Goal: Transaction & Acquisition: Book appointment/travel/reservation

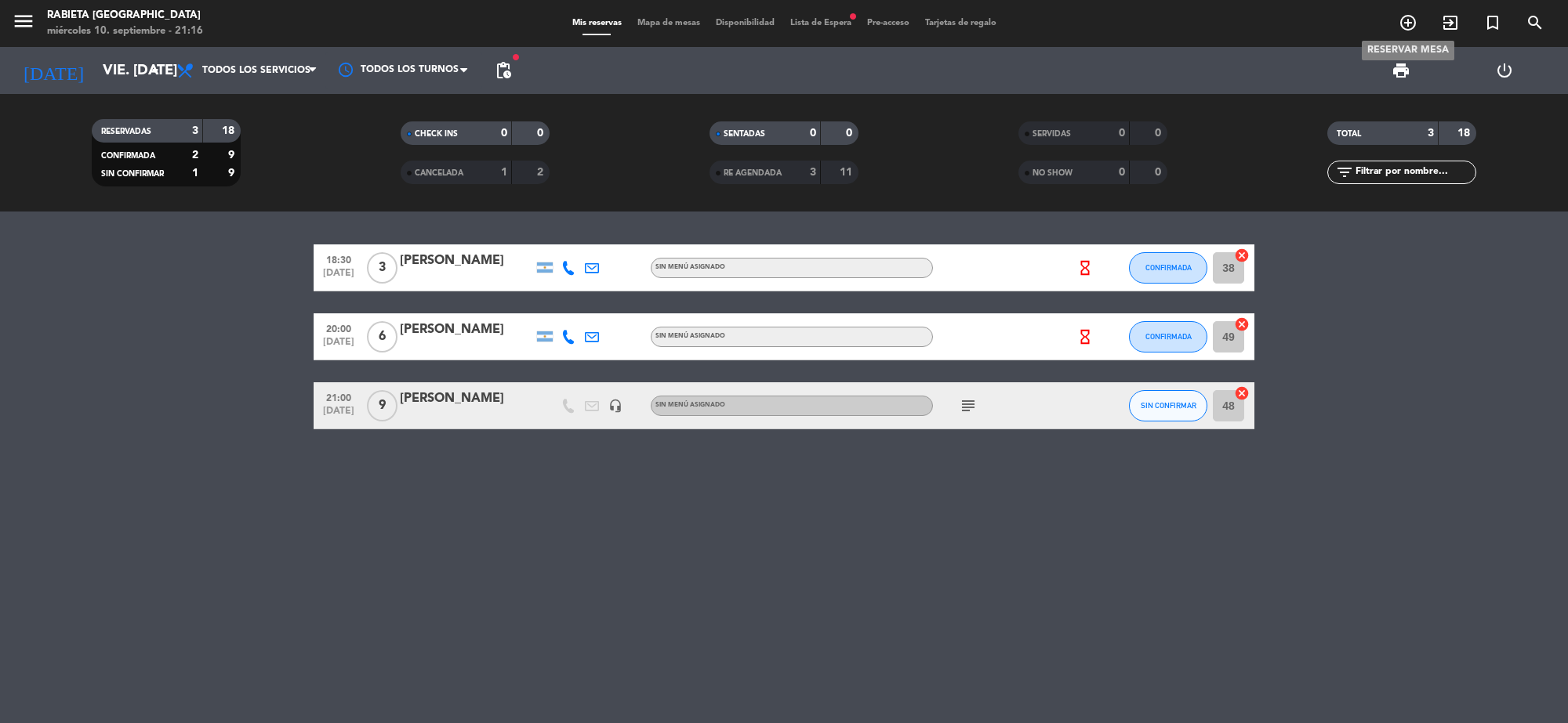
click at [1396, 24] on span "add_circle_outline" at bounding box center [1408, 22] width 43 height 26
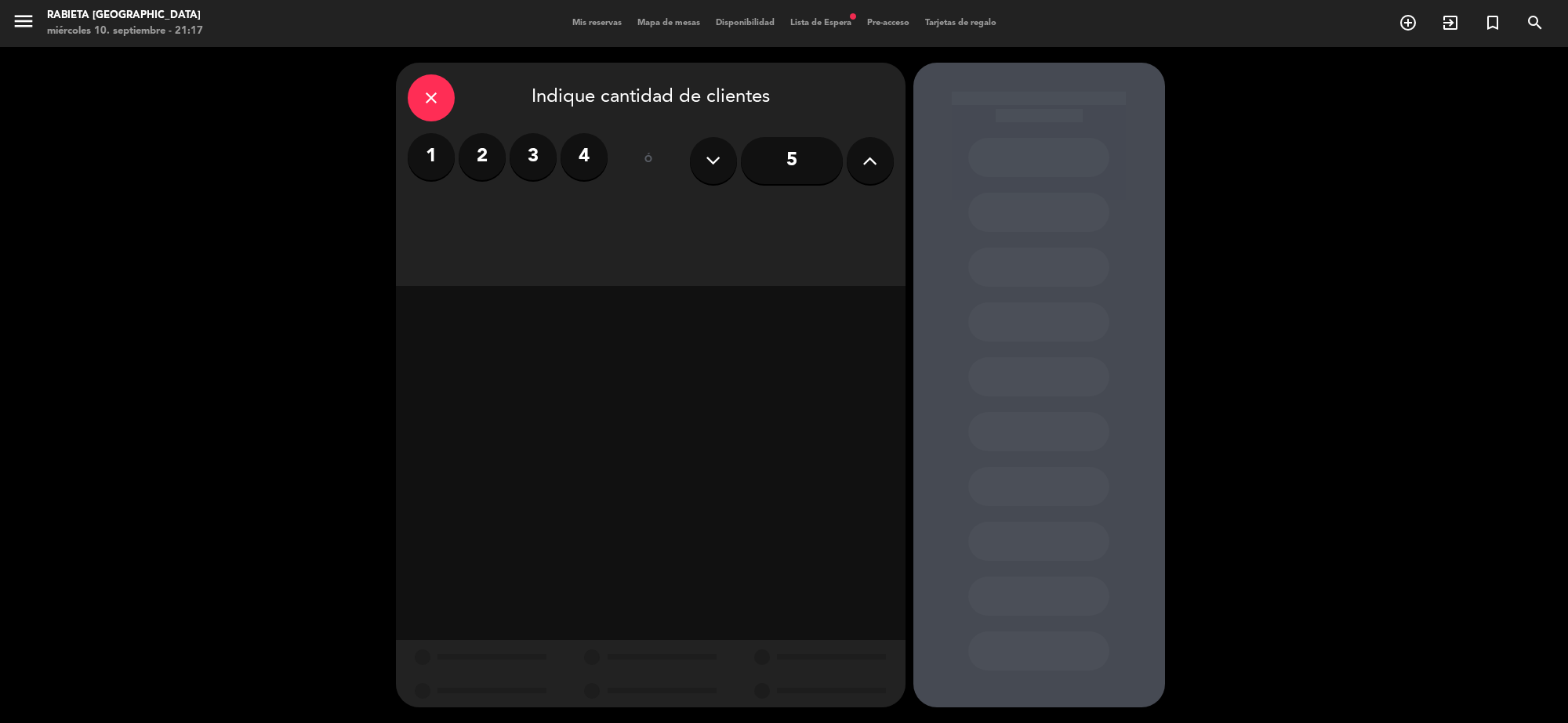
drag, startPoint x: 429, startPoint y: 149, endPoint x: 440, endPoint y: 150, distance: 11.0
click at [429, 150] on label "1" at bounding box center [431, 156] width 47 height 47
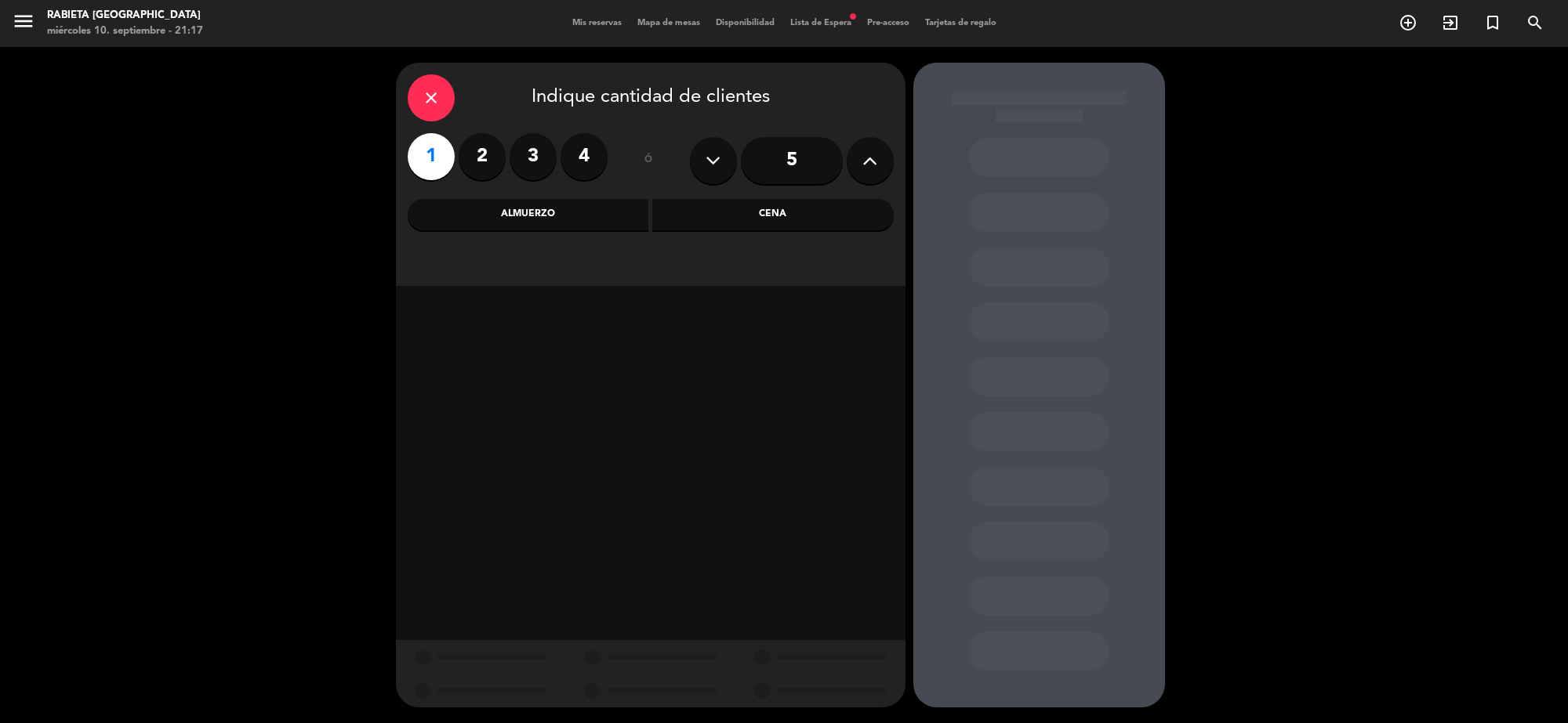
click at [817, 212] on div "Cena" at bounding box center [772, 214] width 241 height 32
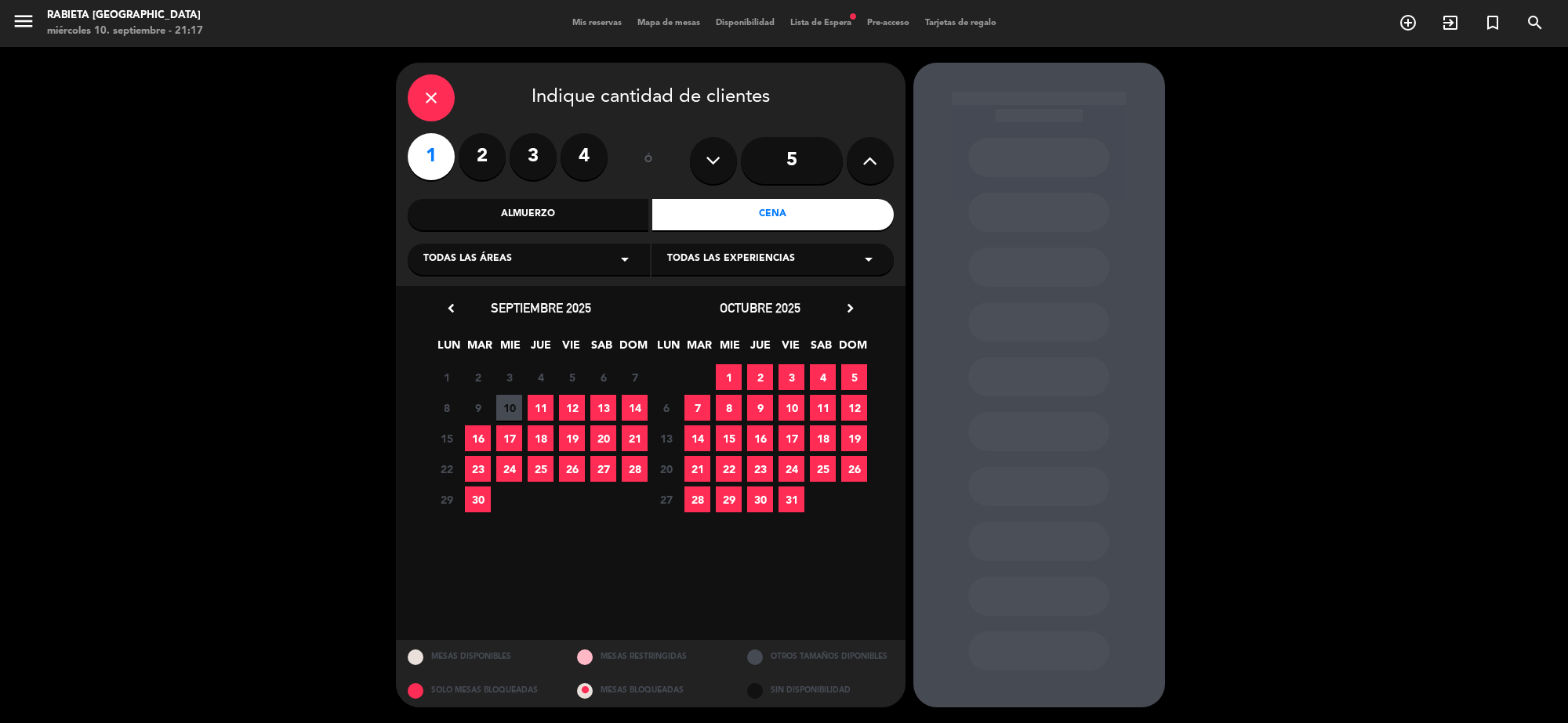
click at [543, 272] on div "Todas las áreas arrow_drop_down" at bounding box center [529, 259] width 242 height 32
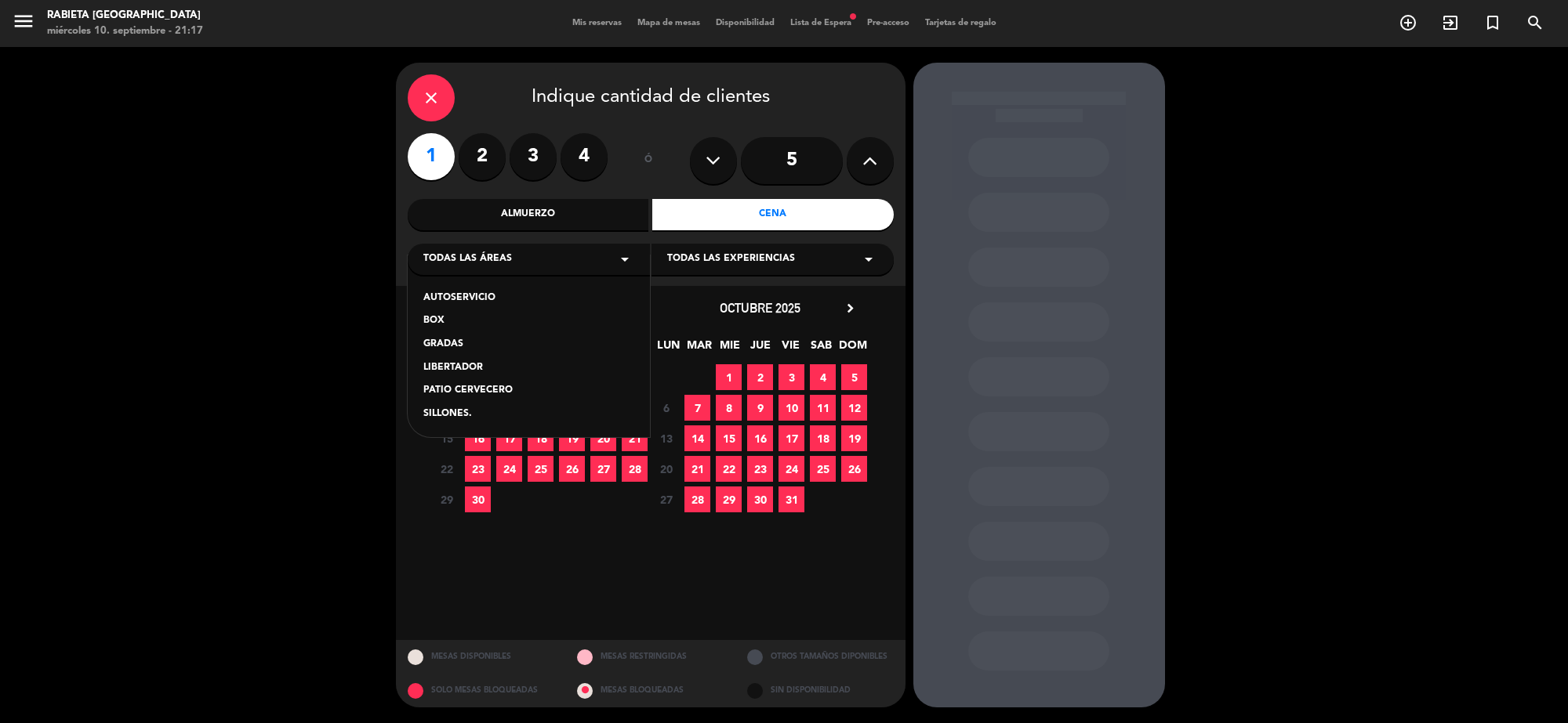
click at [541, 296] on div "AUTOSERVICIO" at bounding box center [528, 298] width 211 height 15
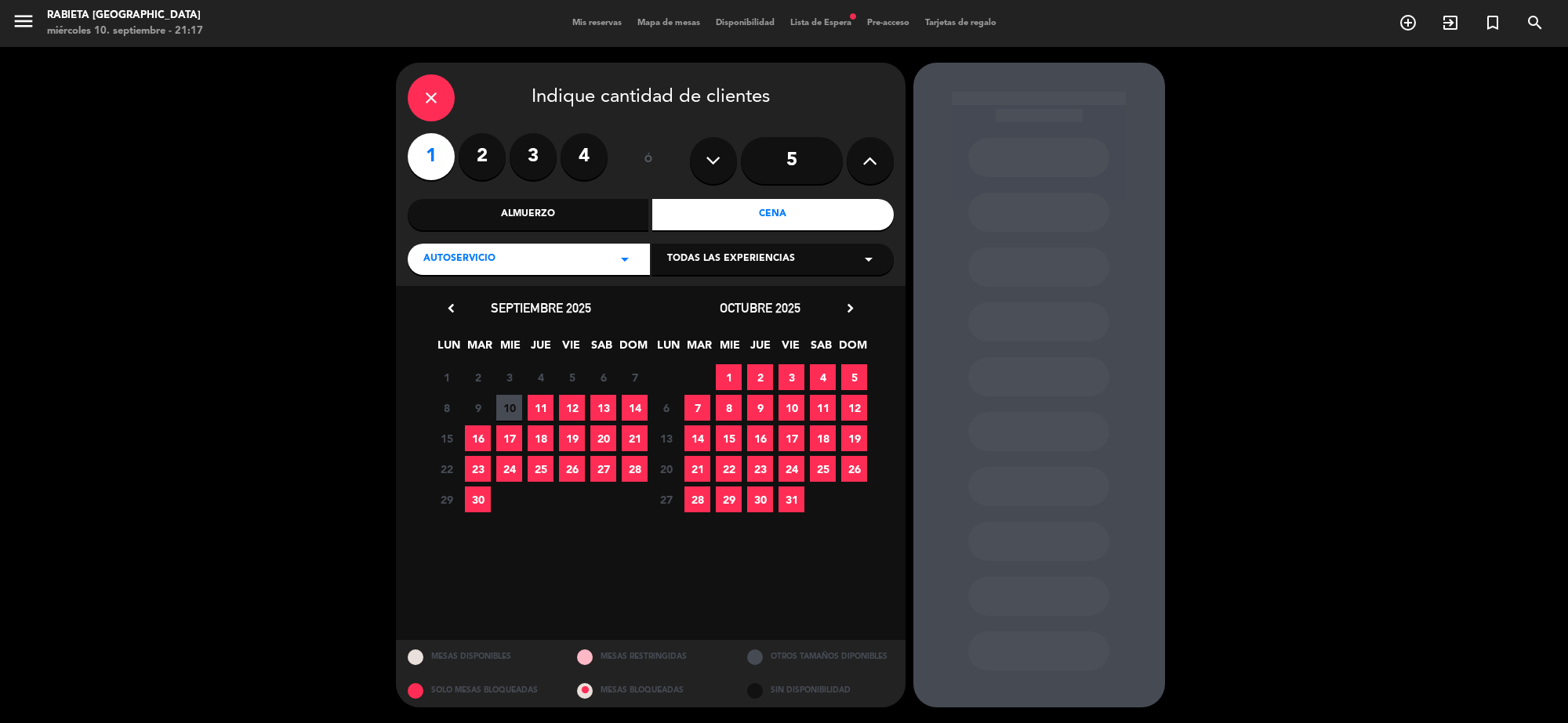
click at [562, 270] on div "AUTOSERVICIO arrow_drop_down" at bounding box center [529, 259] width 242 height 32
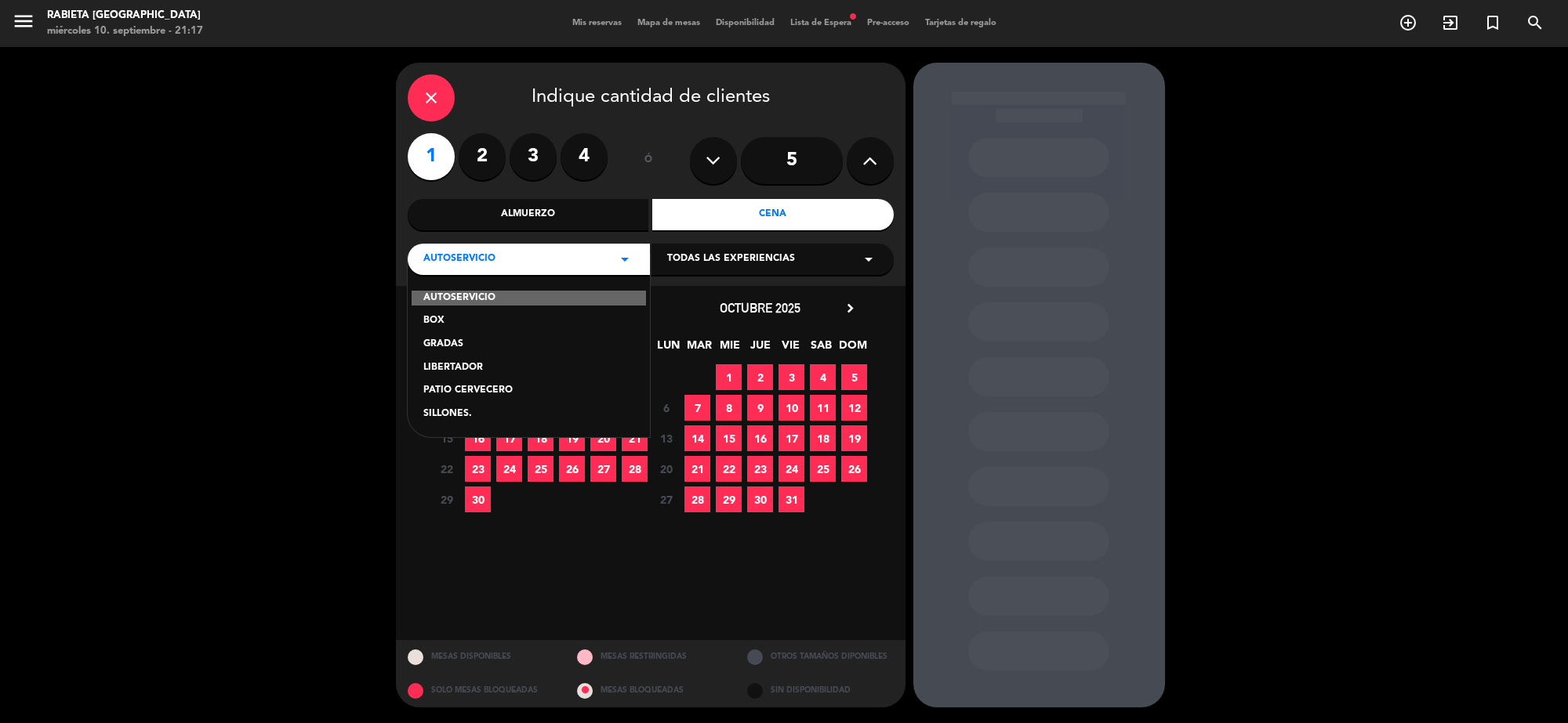
click at [566, 298] on div "AUTOSERVICIO" at bounding box center [528, 298] width 235 height 15
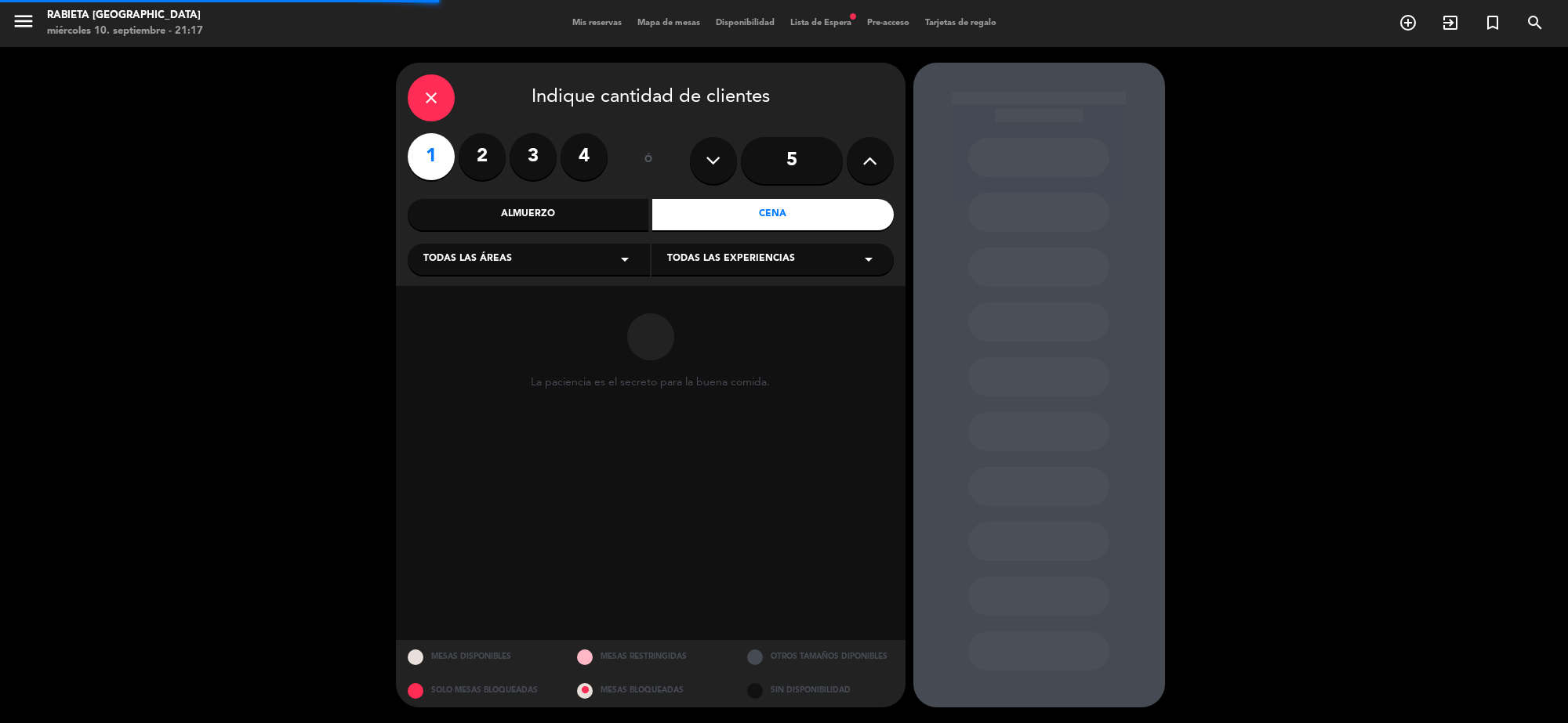
click at [737, 265] on span "Todas las experiencias" at bounding box center [731, 259] width 128 height 15
click at [727, 306] on div "A LA CARTA" at bounding box center [772, 289] width 242 height 67
click at [723, 288] on div "A LA CARTA" at bounding box center [772, 289] width 242 height 67
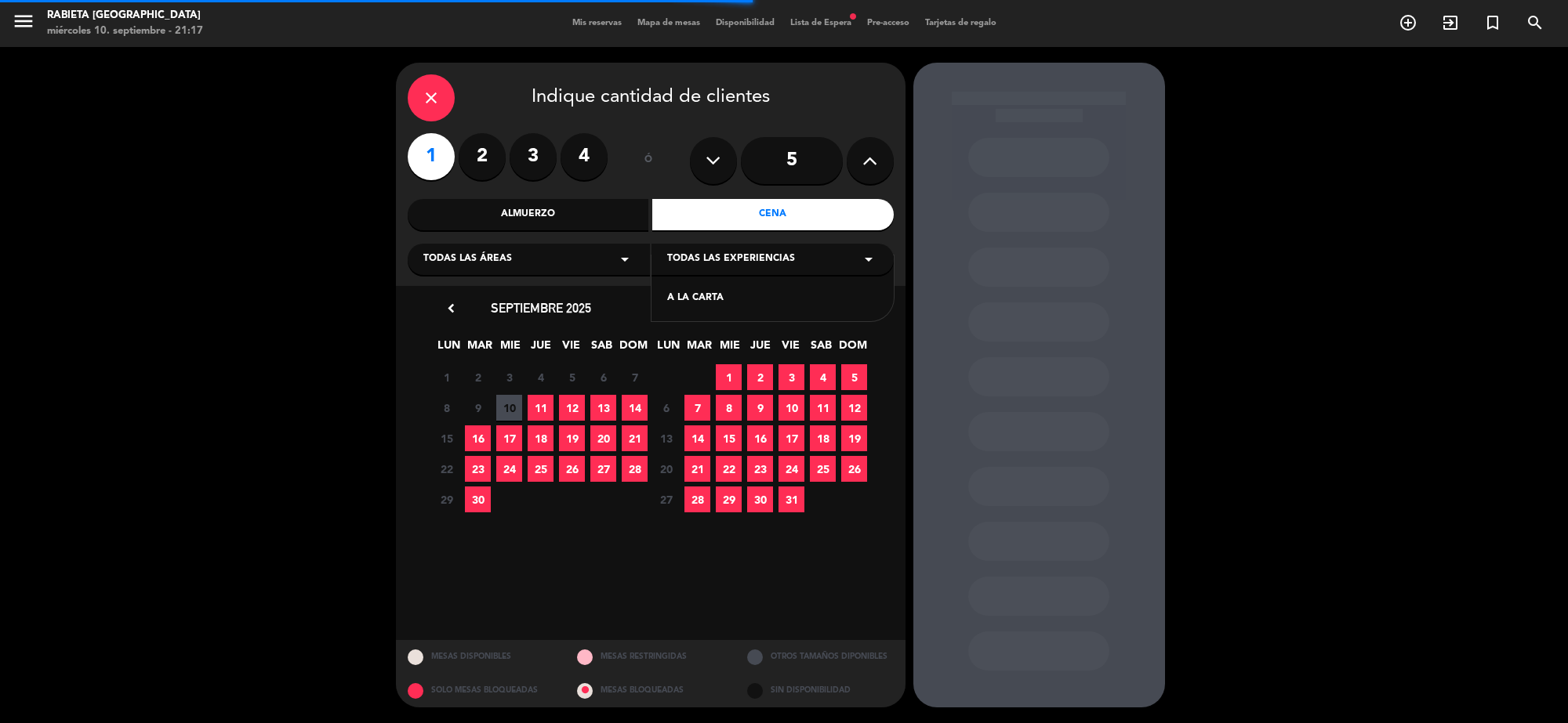
click at [718, 292] on div "A LA CARTA" at bounding box center [772, 298] width 211 height 15
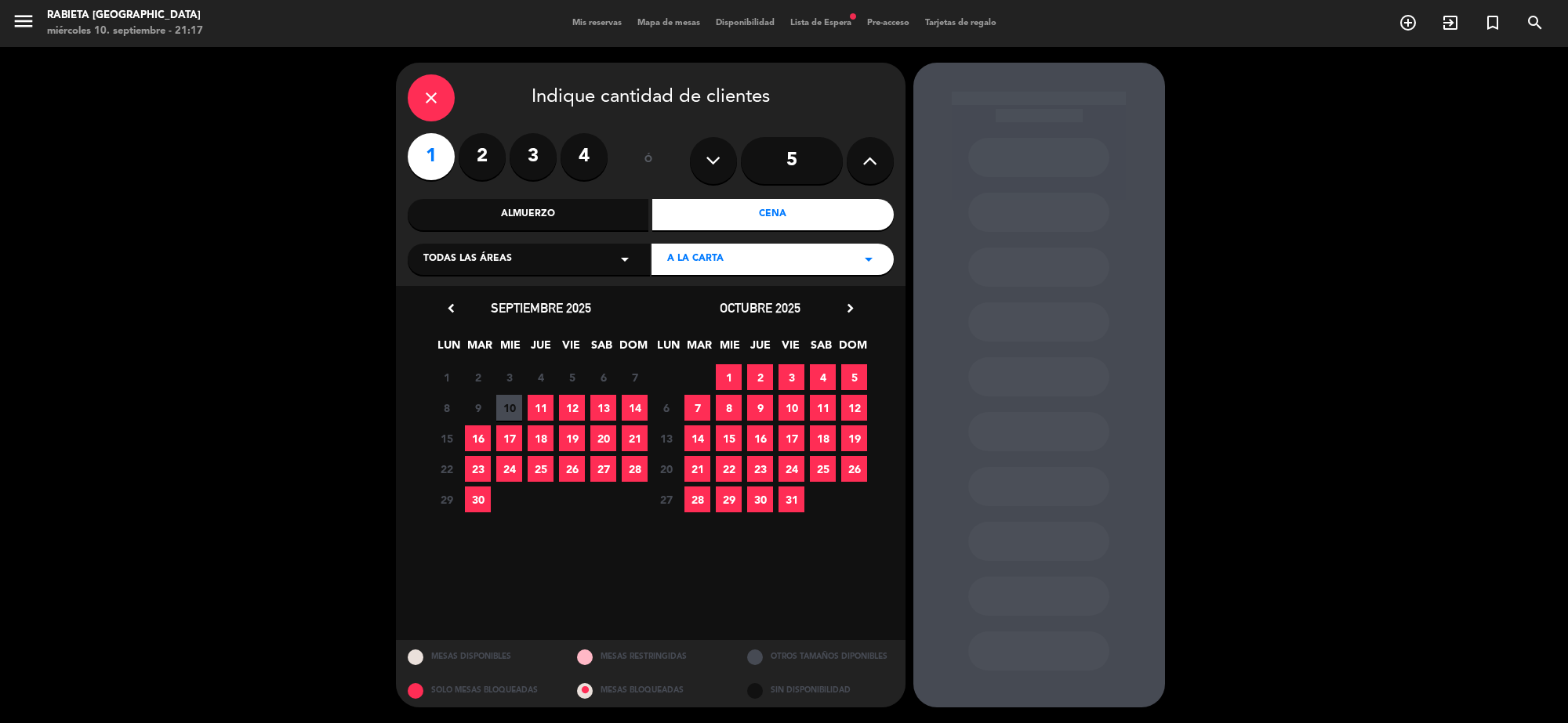
click at [613, 403] on span "13" at bounding box center [603, 408] width 26 height 26
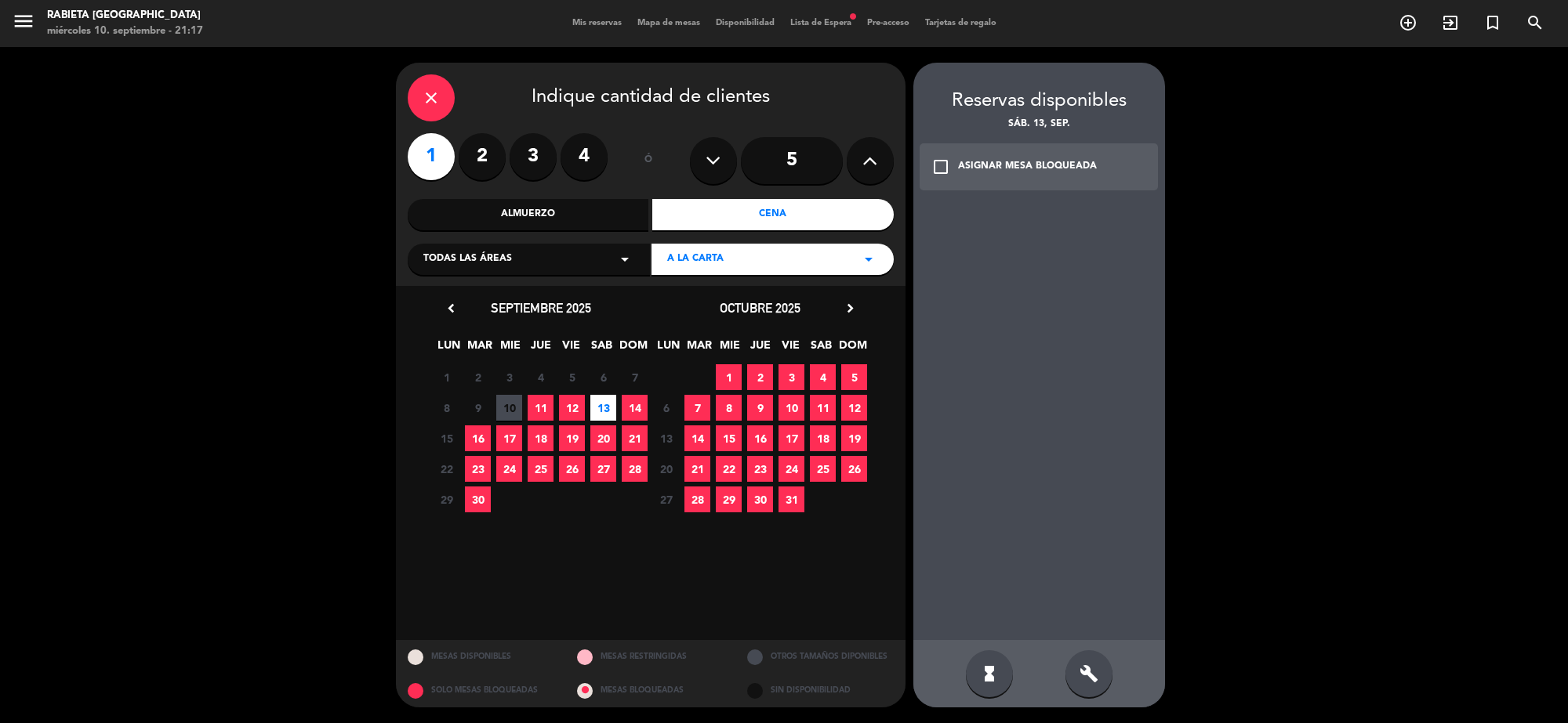
click at [1019, 146] on div "check_box_outline_blank ASIGNAR MESA BLOQUEADA" at bounding box center [1039, 166] width 239 height 47
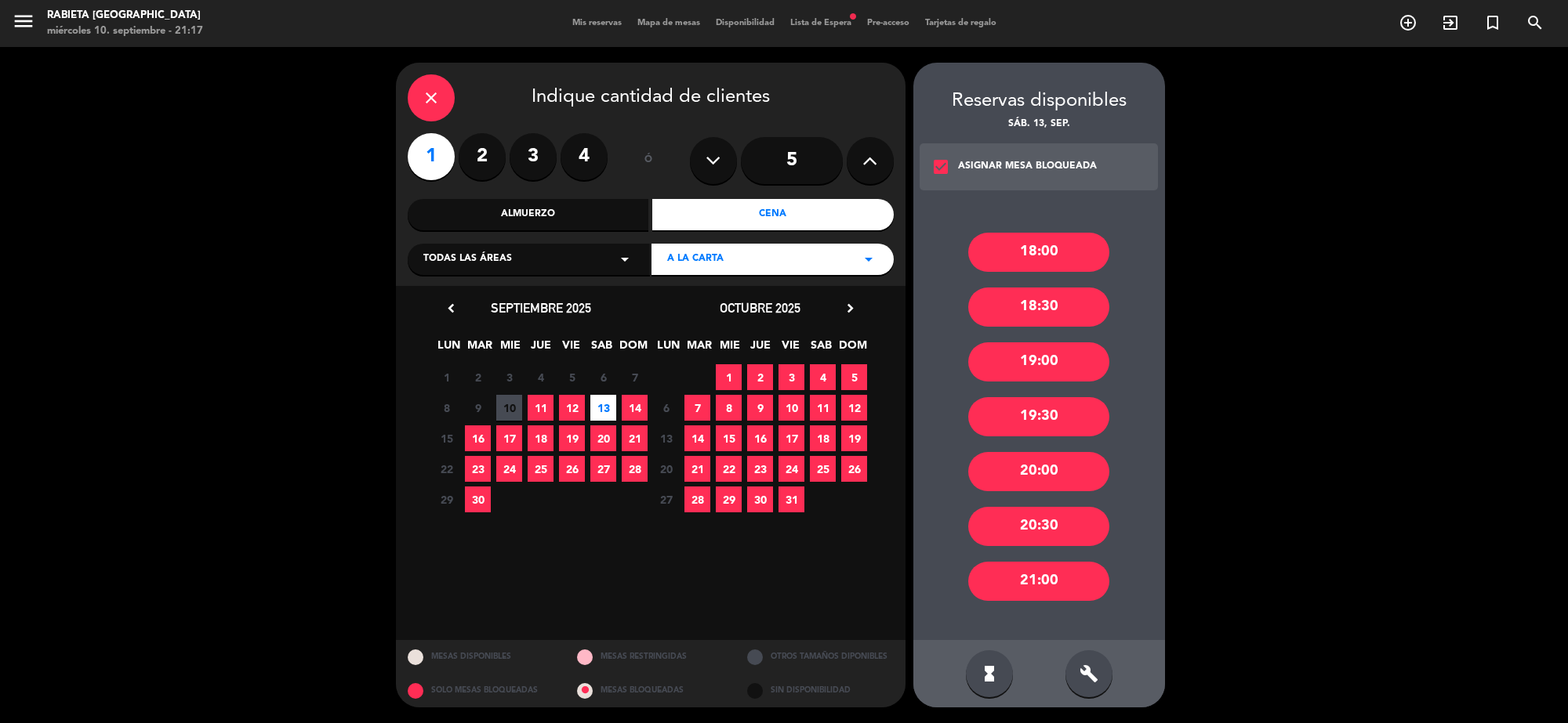
click at [1058, 531] on div "20:30" at bounding box center [1038, 526] width 141 height 39
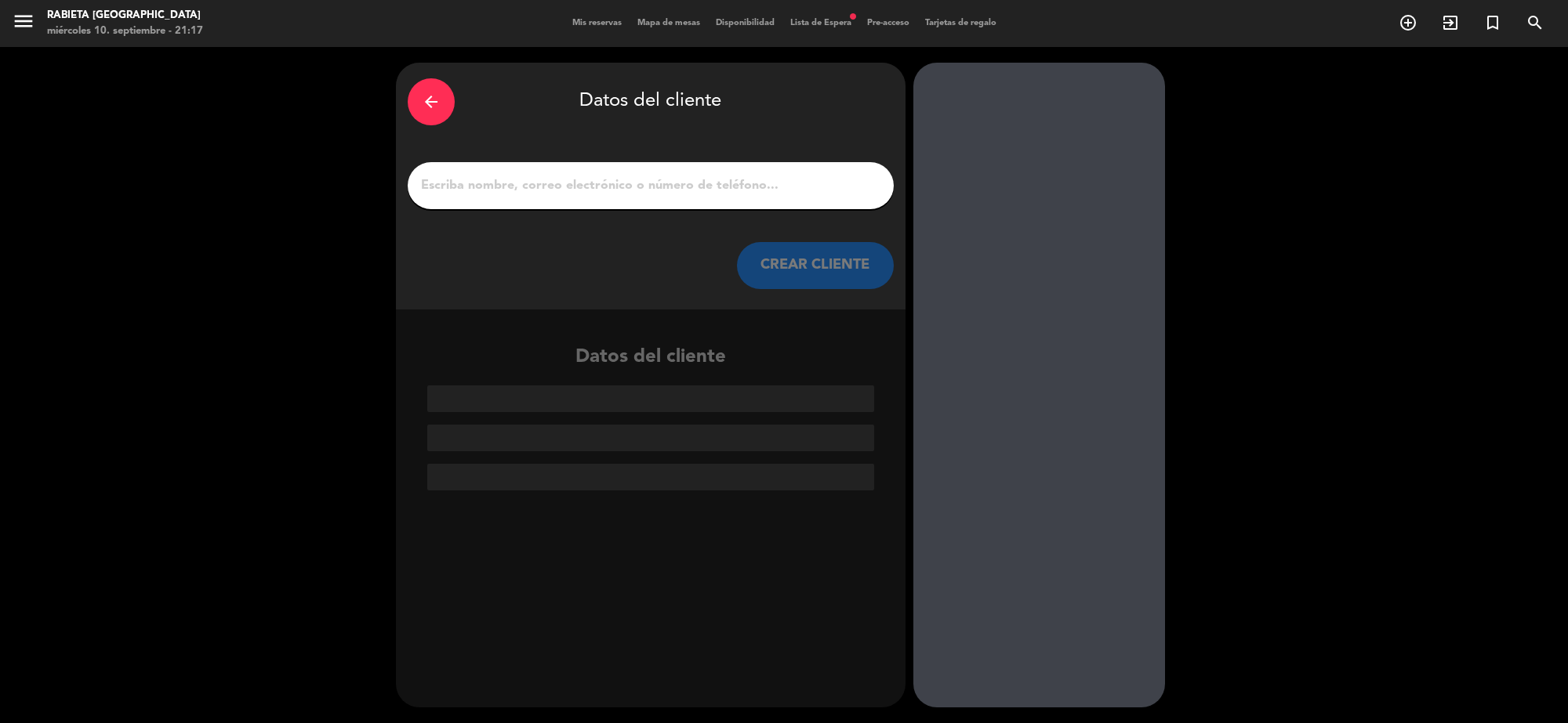
click at [667, 189] on input "1" at bounding box center [651, 186] width 462 height 22
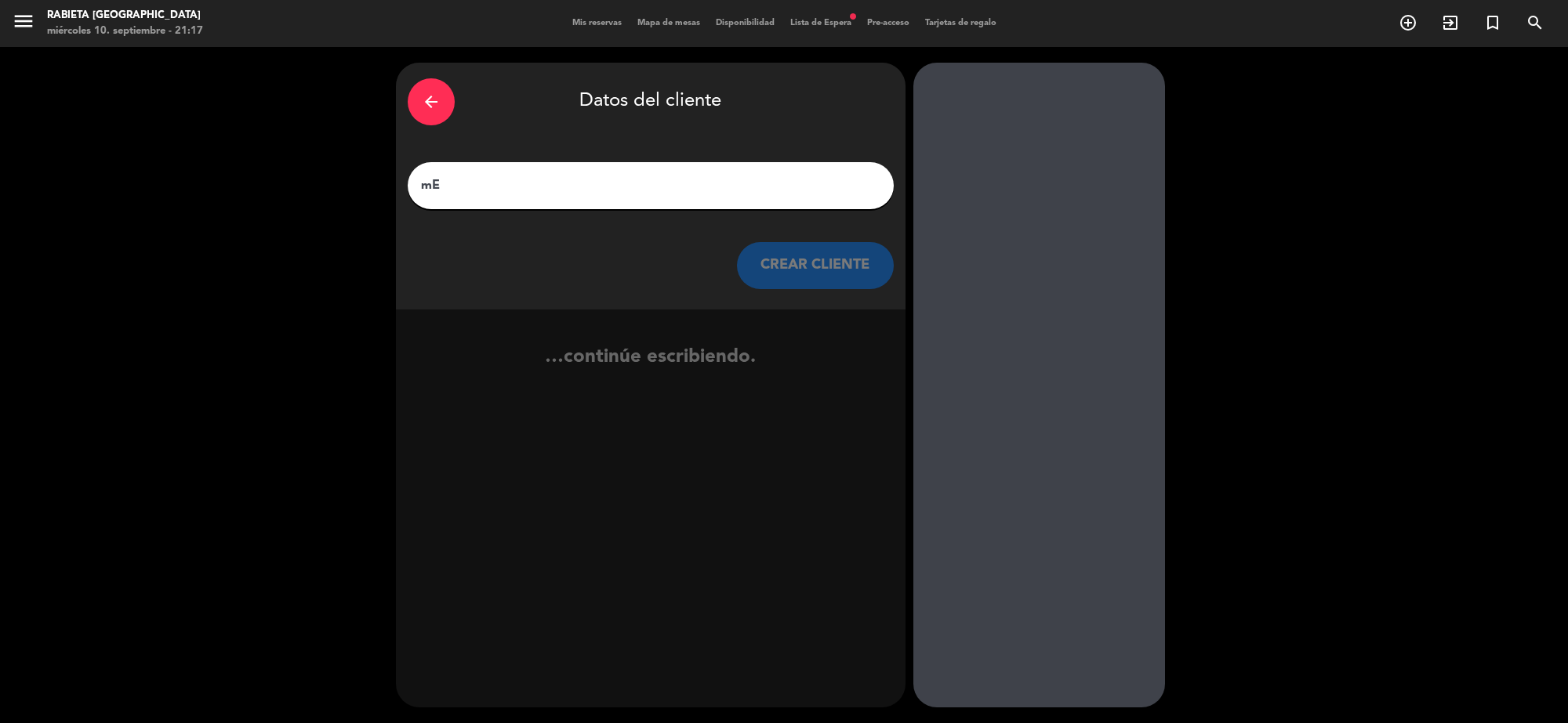
type input "m"
click at [456, 182] on input "Mercxedes" at bounding box center [651, 186] width 462 height 22
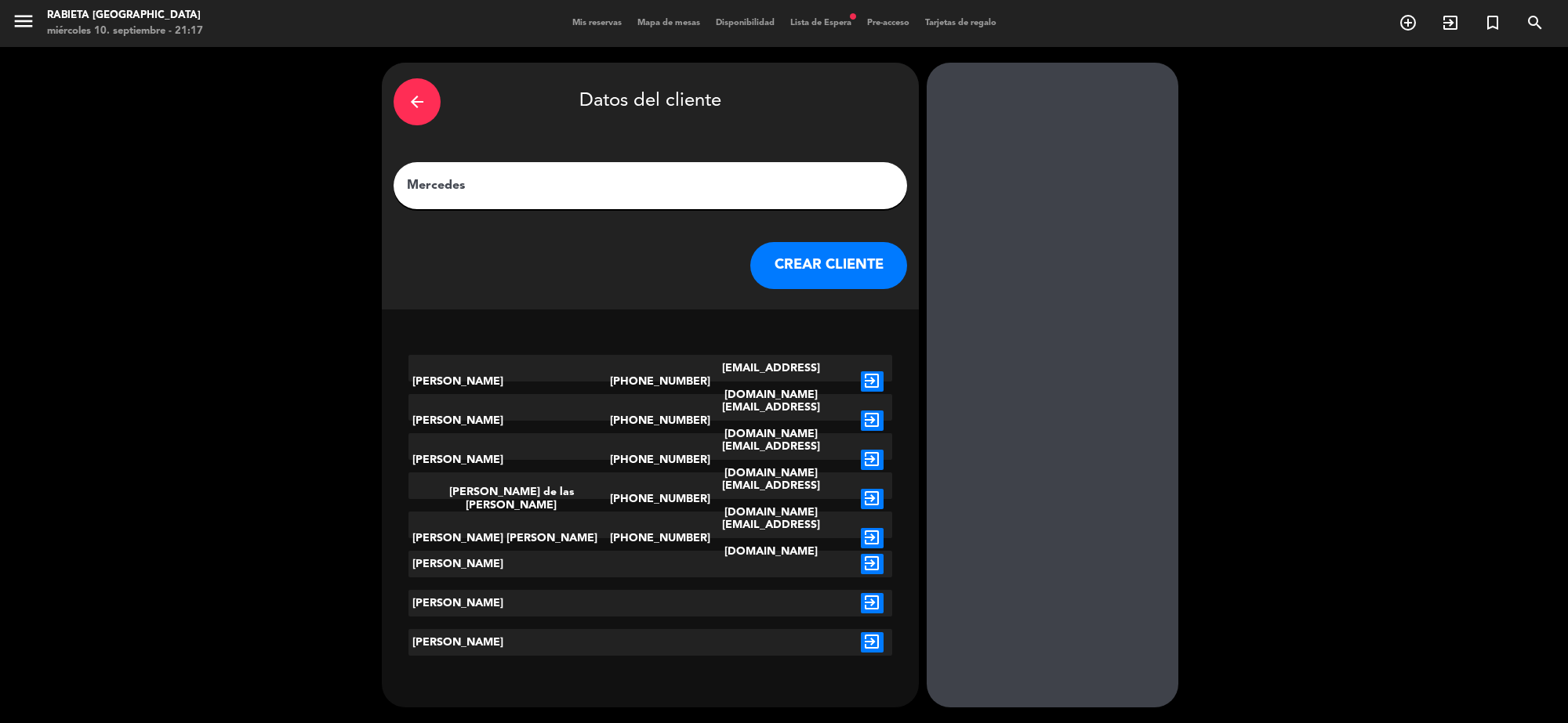
click at [527, 200] on div "Mercedes" at bounding box center [650, 185] width 514 height 47
click at [534, 178] on input "Mercedes" at bounding box center [650, 186] width 490 height 22
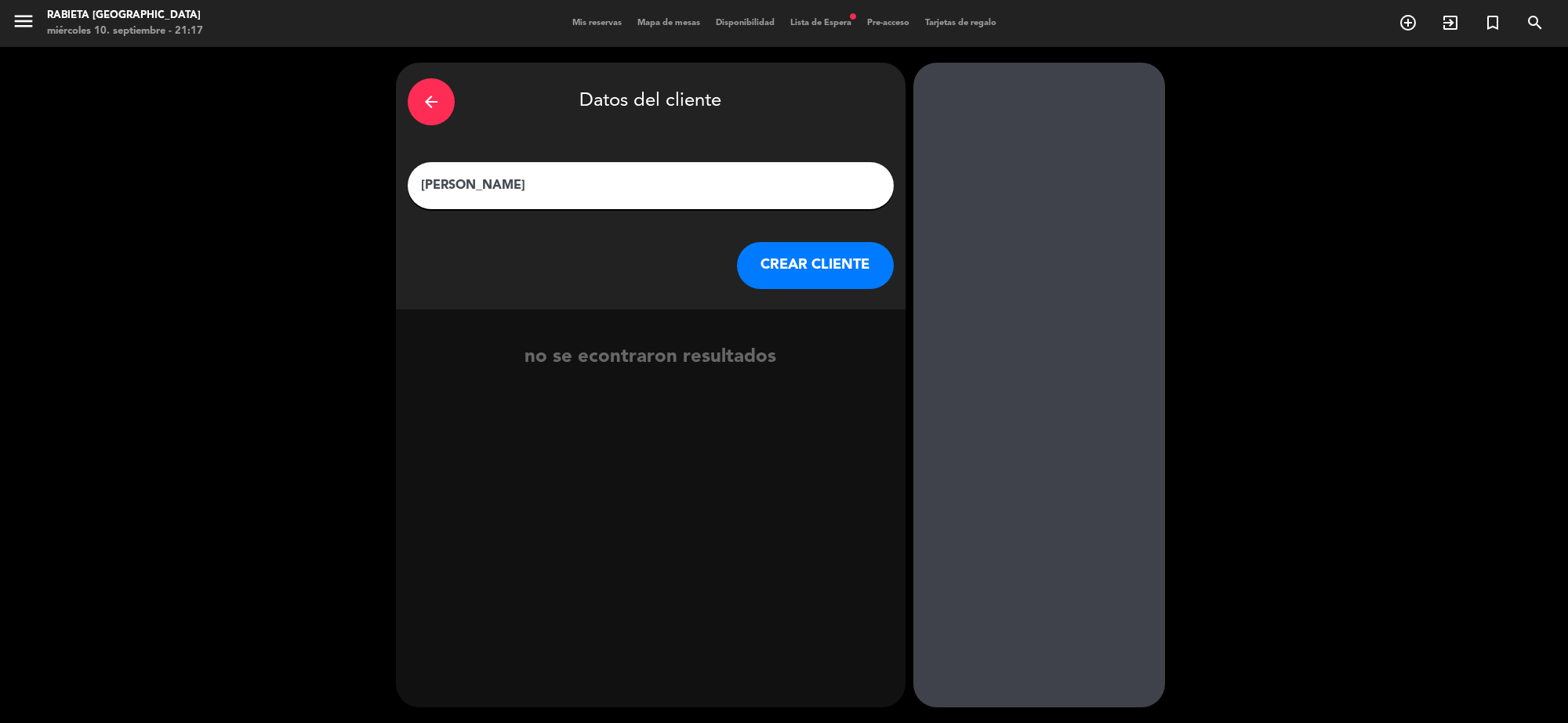
type input "[PERSON_NAME]"
click at [749, 266] on button "CREAR CLIENTE" at bounding box center [816, 265] width 157 height 47
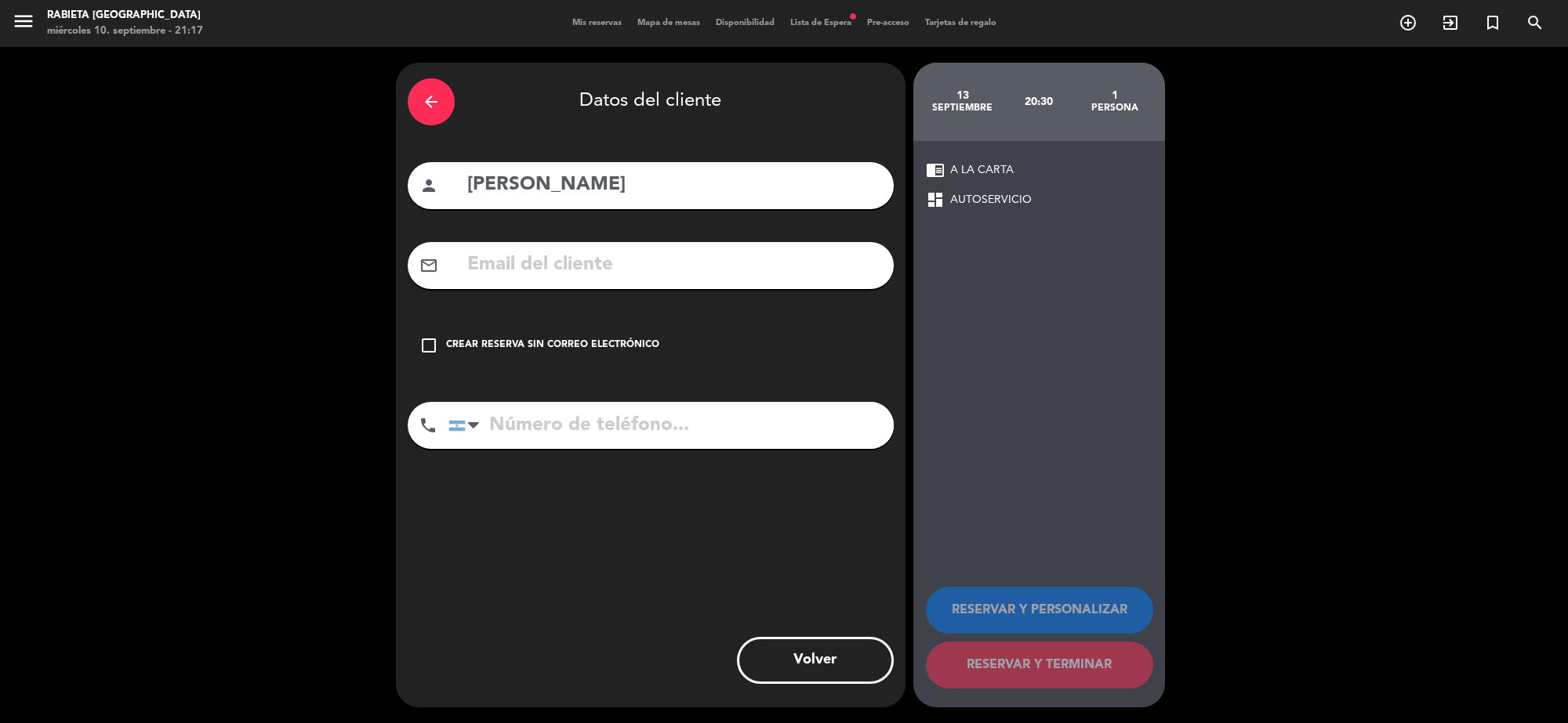
click at [709, 253] on input "text" at bounding box center [674, 265] width 416 height 32
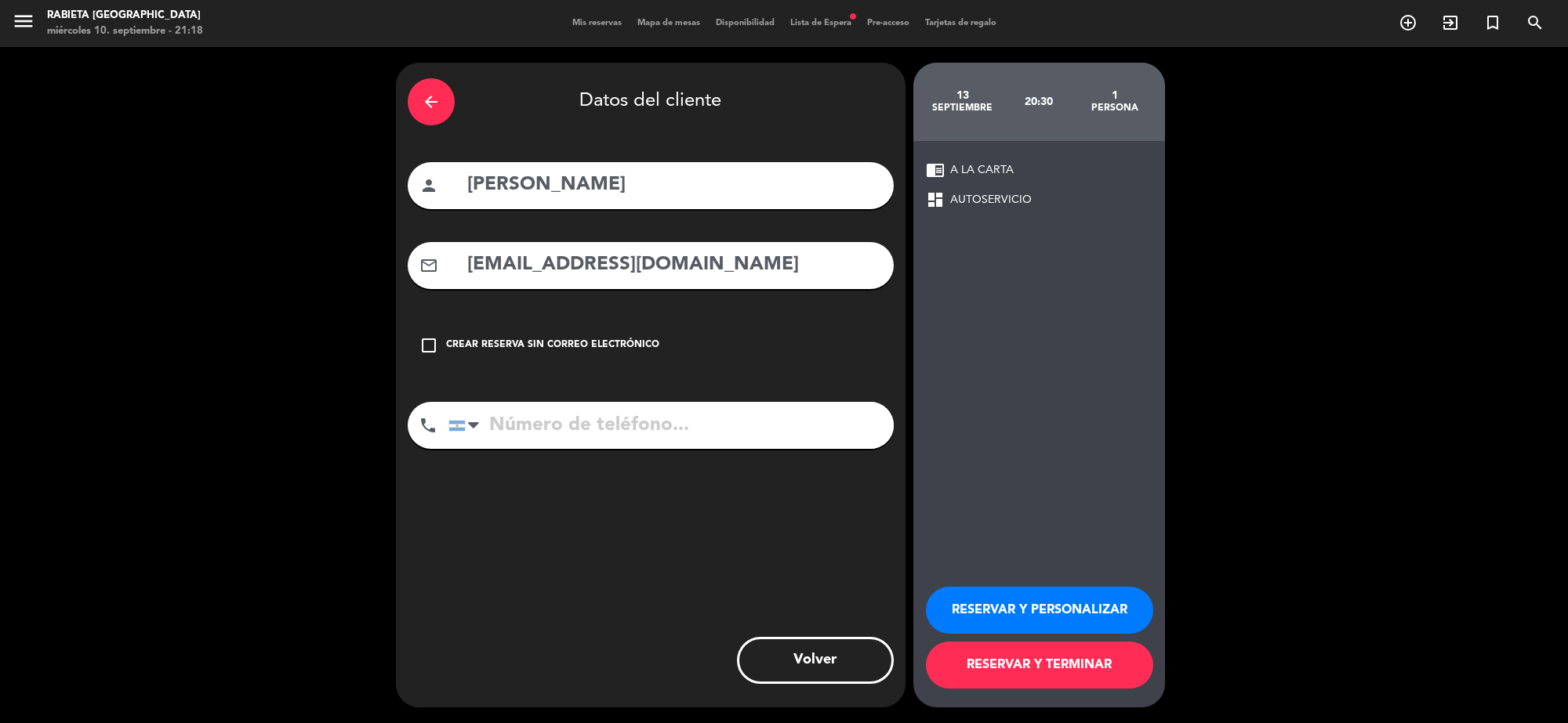
type input "[EMAIL_ADDRESS][DOMAIN_NAME]"
click at [1042, 603] on button "RESERVAR Y PERSONALIZAR" at bounding box center [1039, 610] width 227 height 47
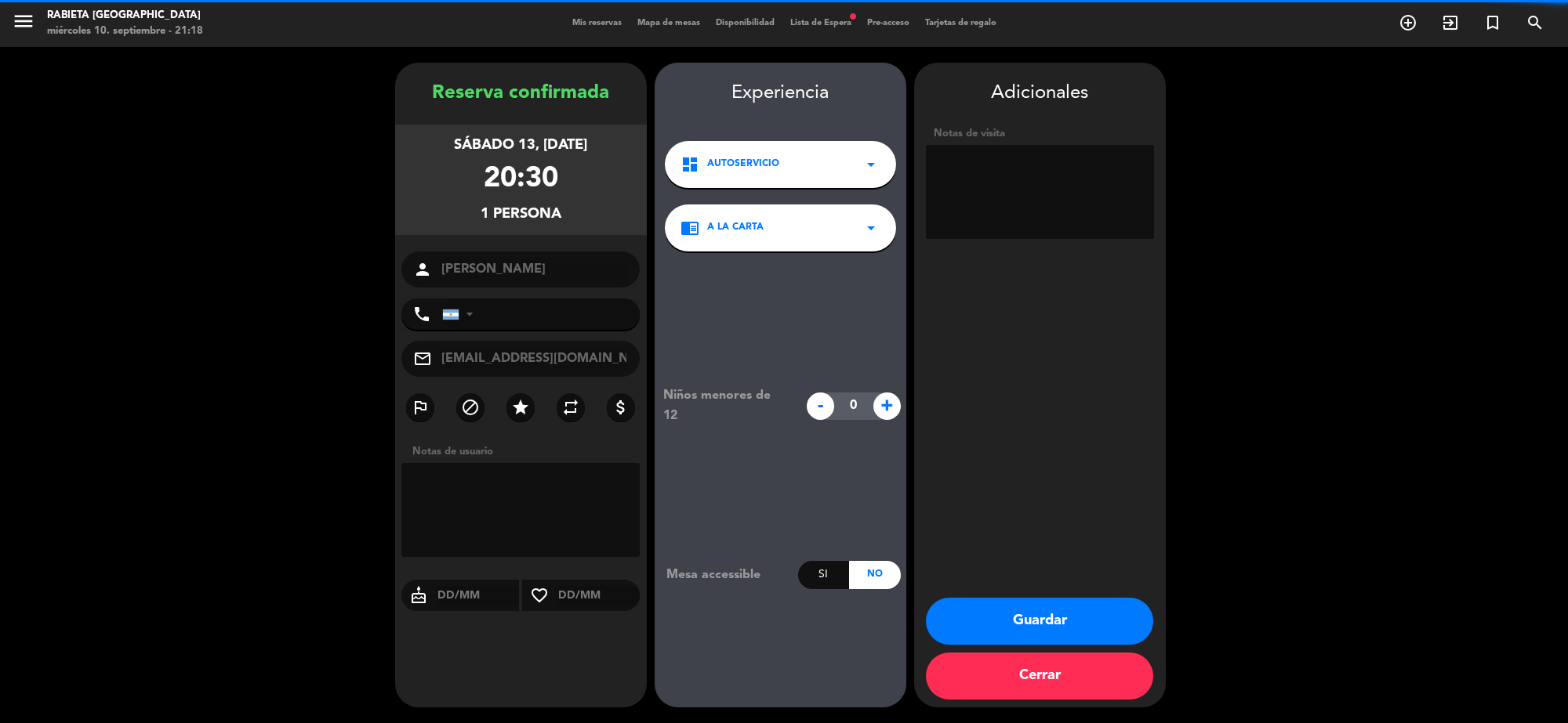
click at [843, 175] on div "dashboard AUTOSERVICIO arrow_drop_down" at bounding box center [780, 164] width 231 height 47
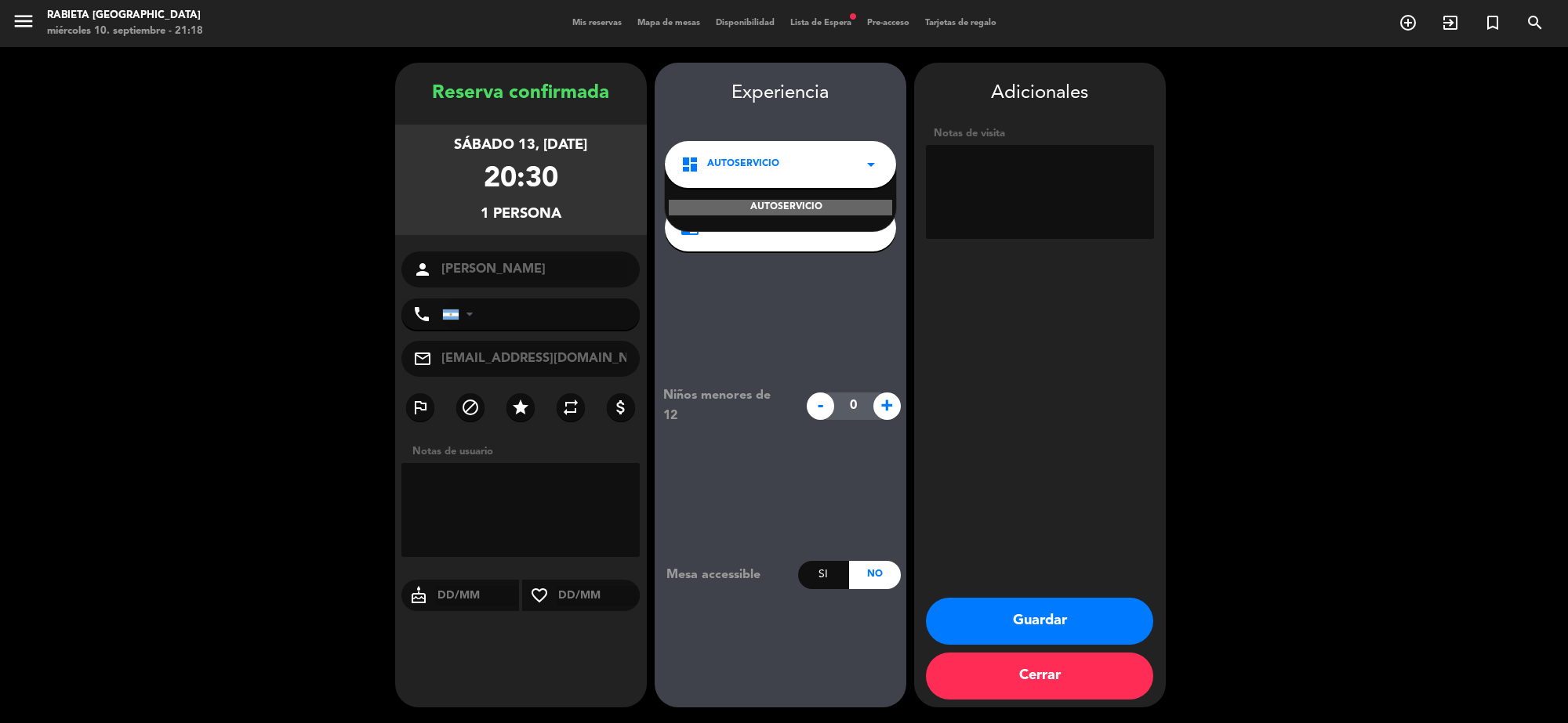
click at [813, 198] on div "AUTOSERVICIO" at bounding box center [780, 198] width 231 height 67
click at [814, 205] on div "AUTOSERVICIO" at bounding box center [781, 207] width 224 height 15
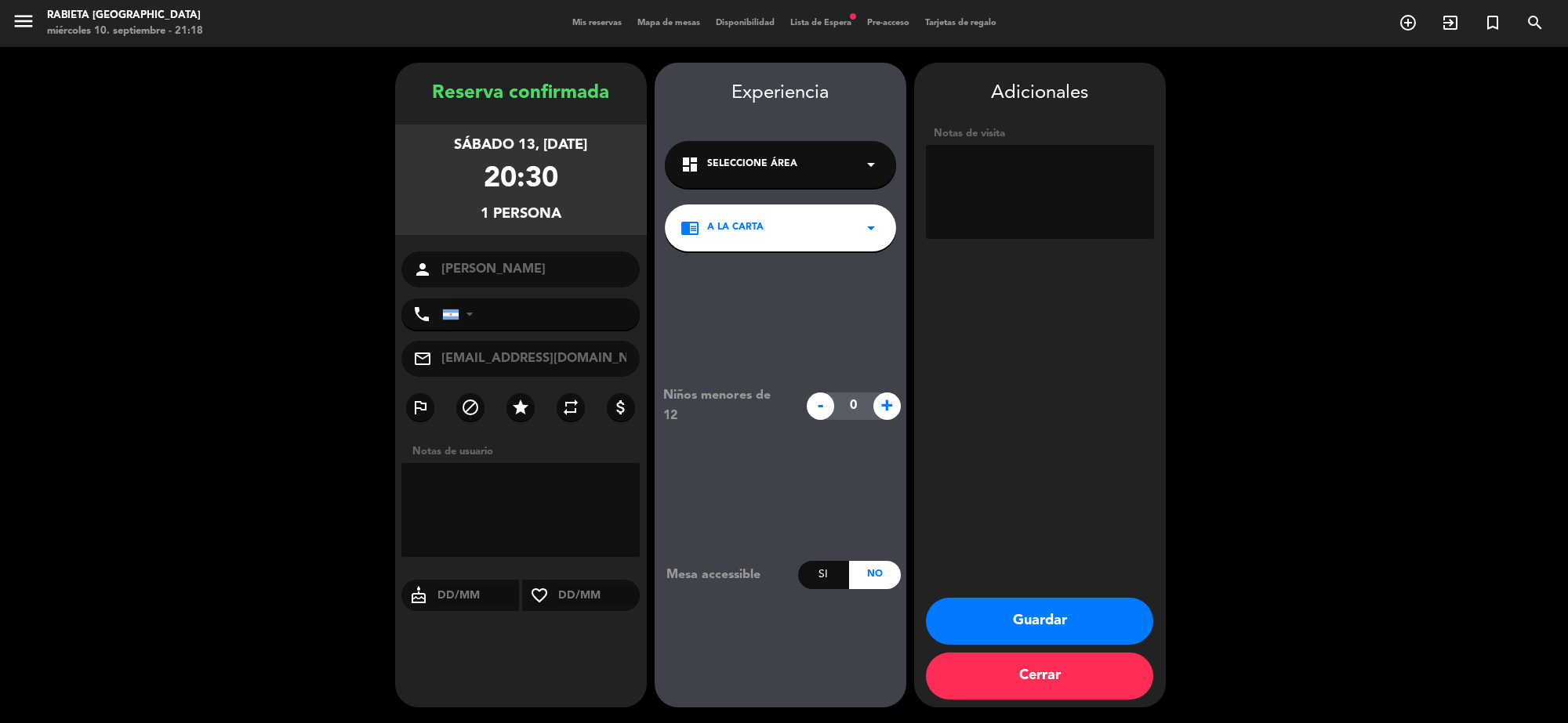
click at [921, 173] on div "Adicionales Notas de visita" at bounding box center [1039, 162] width 252 height 167
click at [974, 177] on textarea at bounding box center [1039, 192] width 228 height 94
type textarea "2"
click at [1013, 158] on textarea at bounding box center [1039, 192] width 228 height 94
click at [1013, 159] on textarea at bounding box center [1039, 192] width 228 height 94
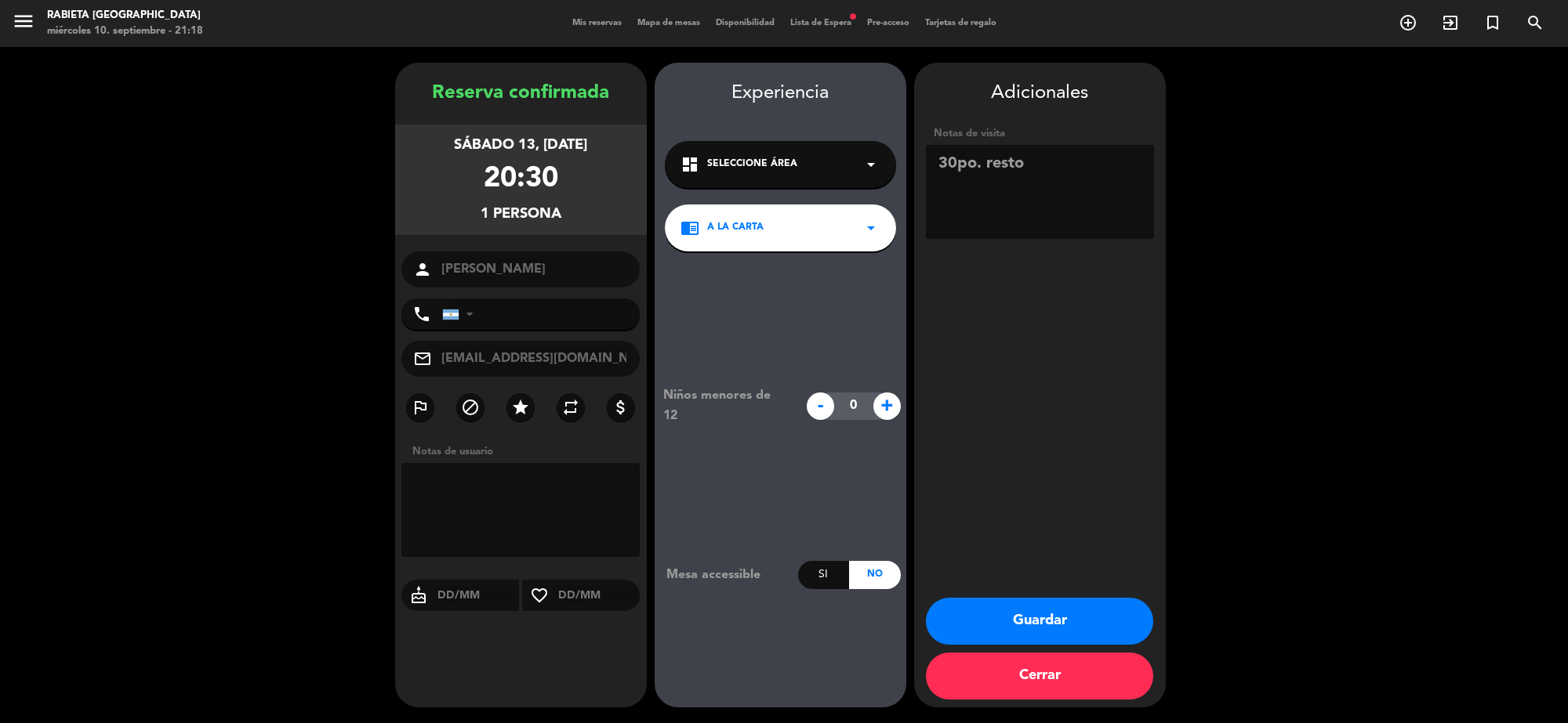
type textarea "30po. resto"
click at [1033, 629] on button "Guardar" at bounding box center [1039, 621] width 227 height 47
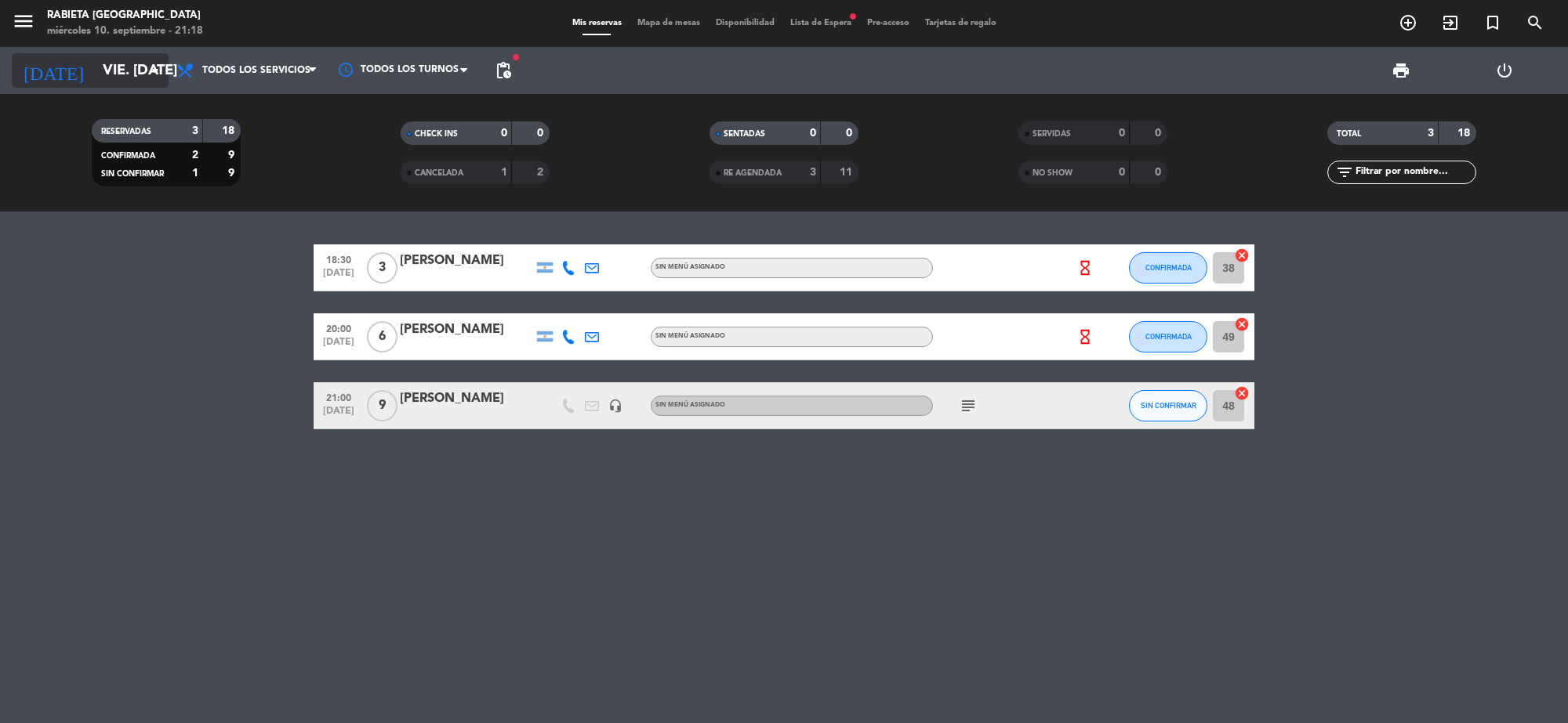
click at [95, 55] on input "vie. [DATE]" at bounding box center [187, 70] width 185 height 33
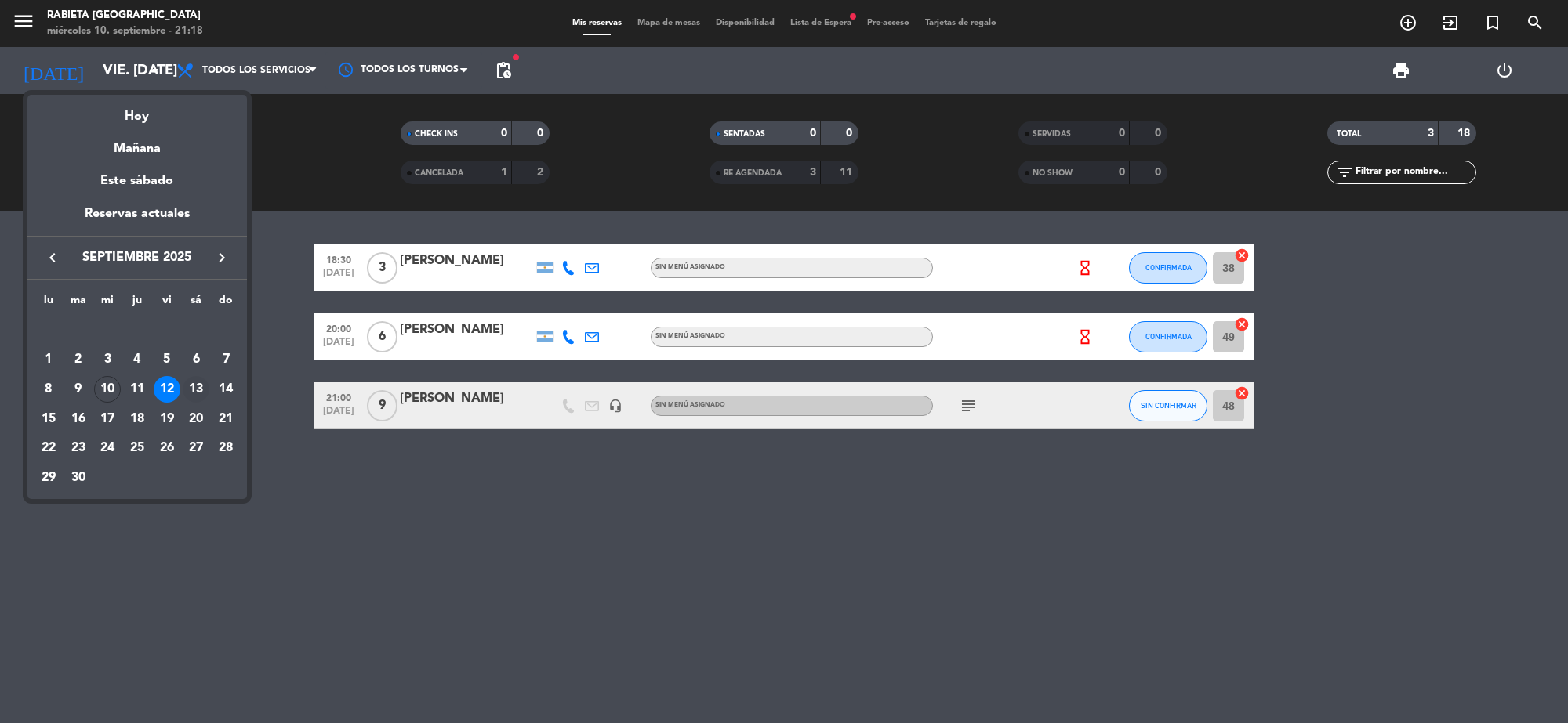
click at [194, 384] on div "13" at bounding box center [195, 389] width 26 height 26
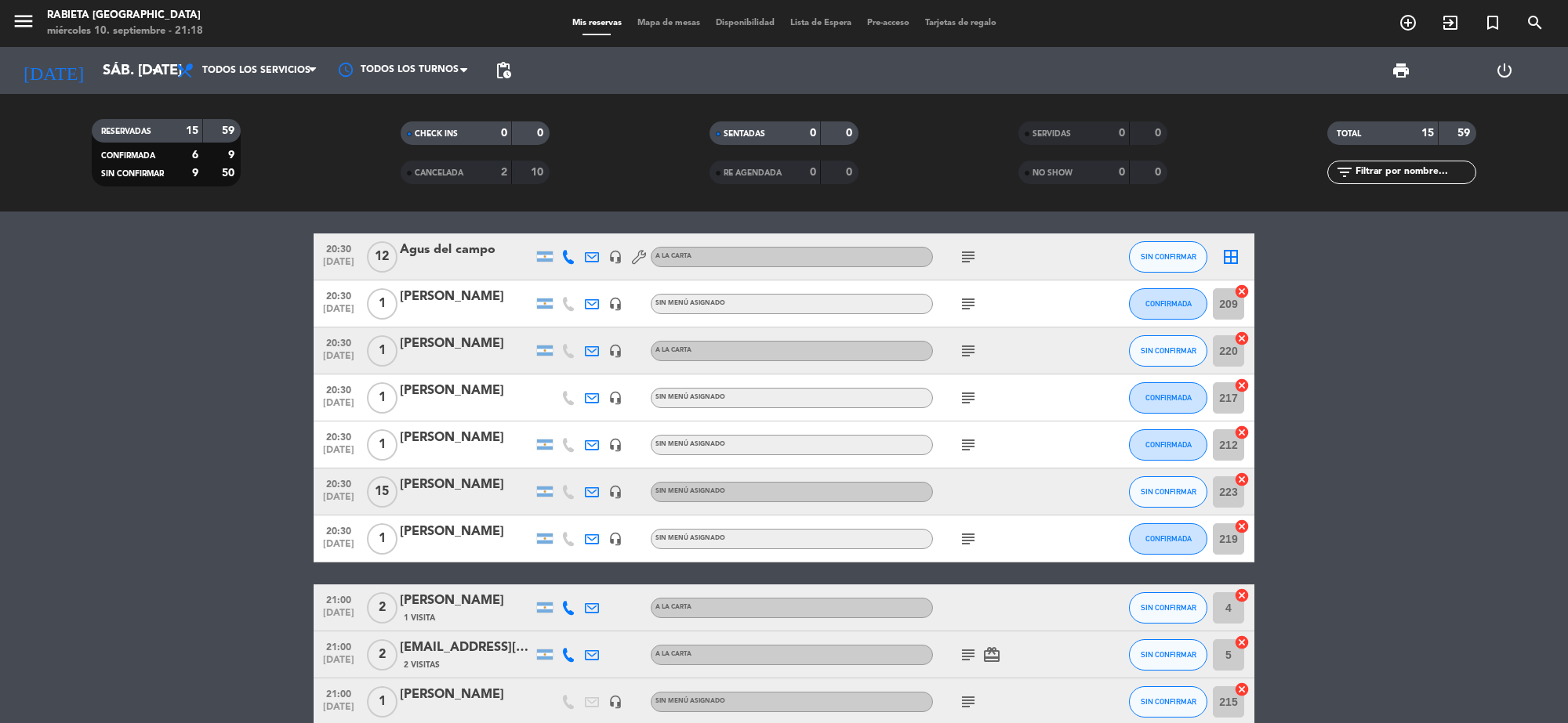
scroll to position [98, 0]
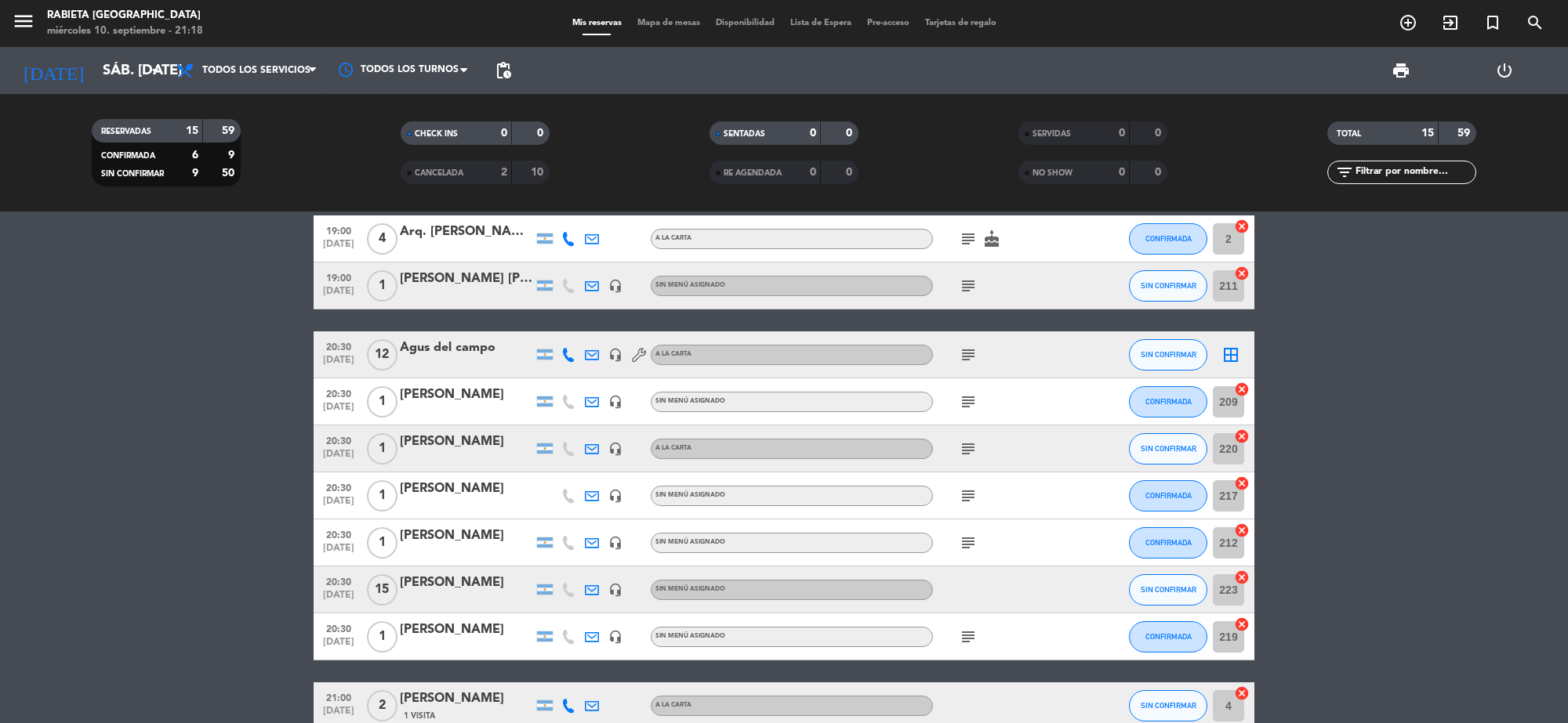
click at [966, 359] on icon "subject" at bounding box center [968, 355] width 19 height 19
click at [409, 368] on div at bounding box center [467, 365] width 133 height 13
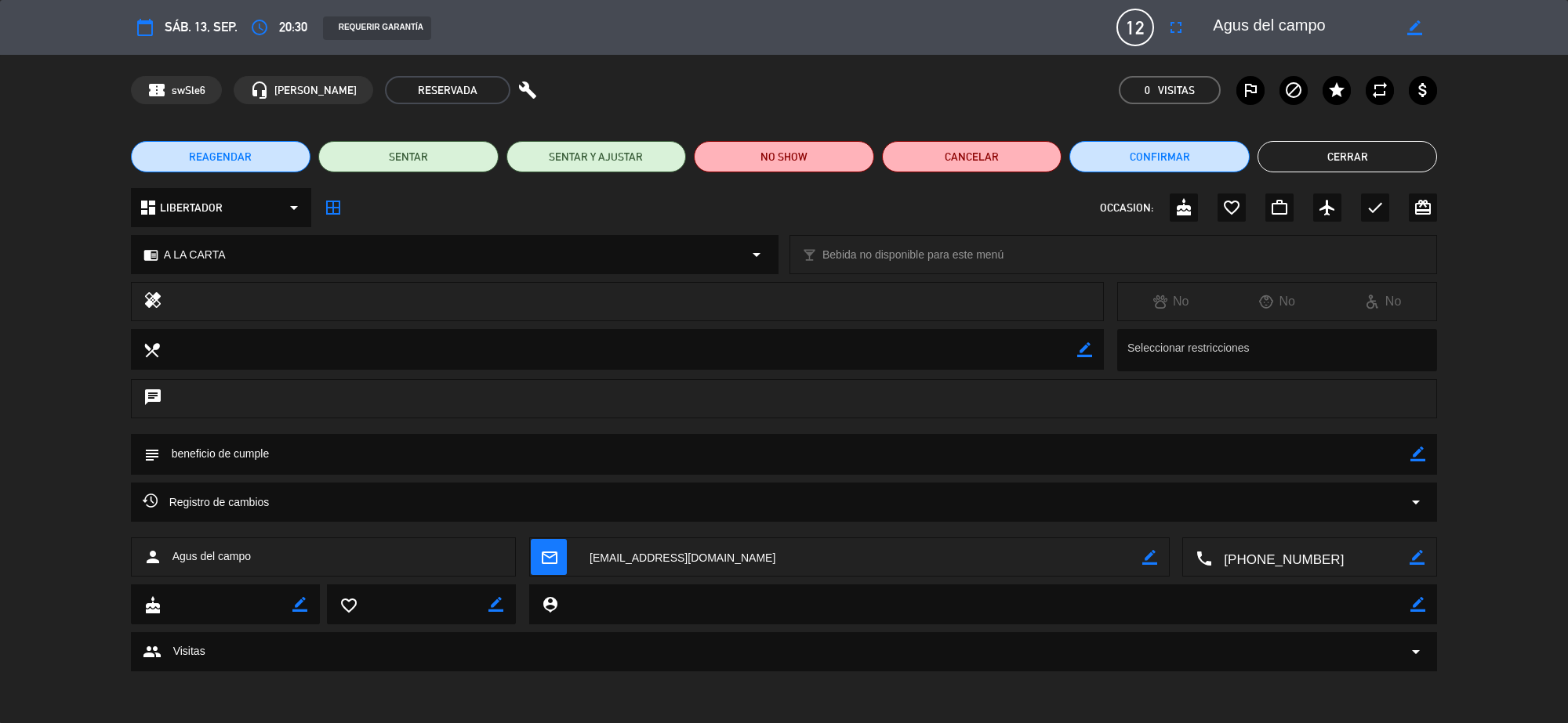
click at [1280, 147] on button "Cerrar" at bounding box center [1347, 156] width 180 height 32
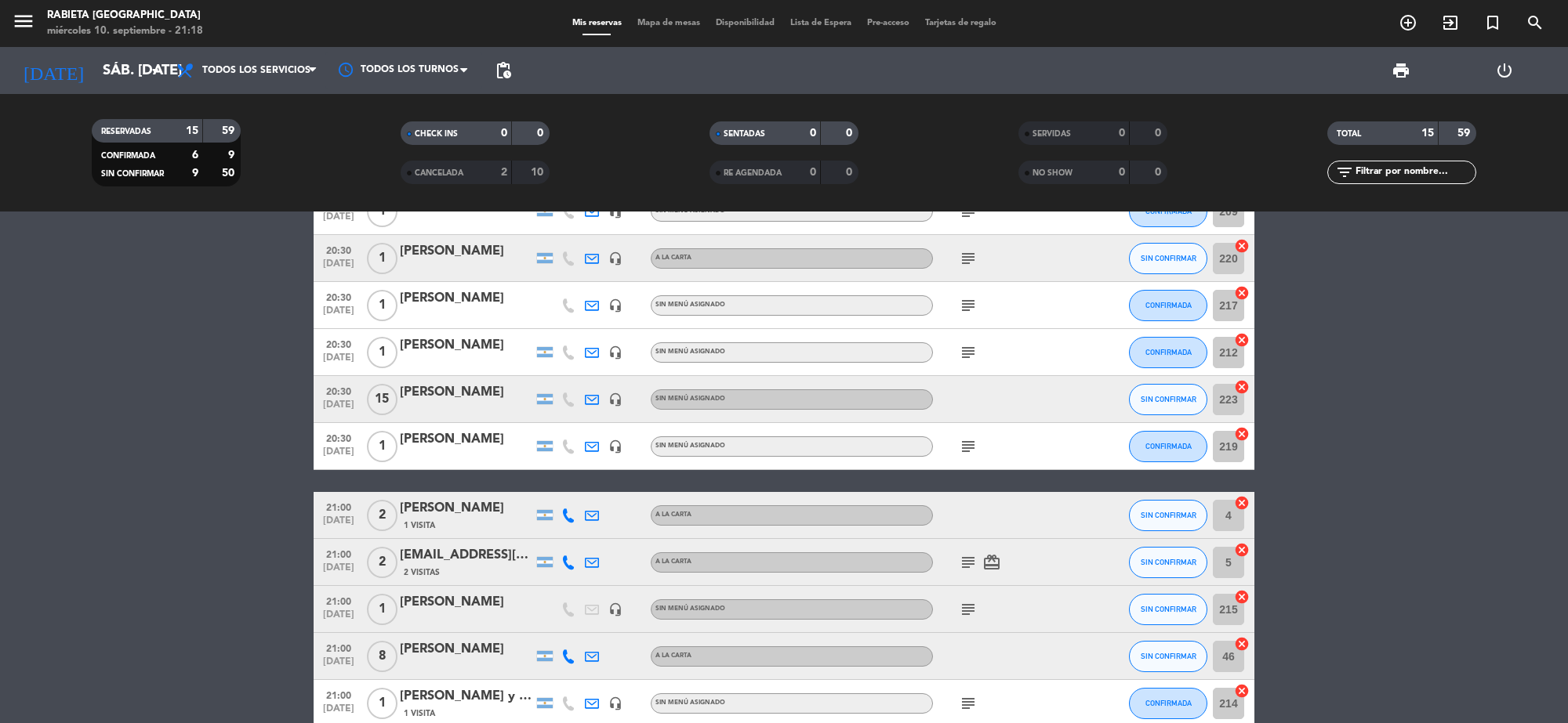
scroll to position [294, 0]
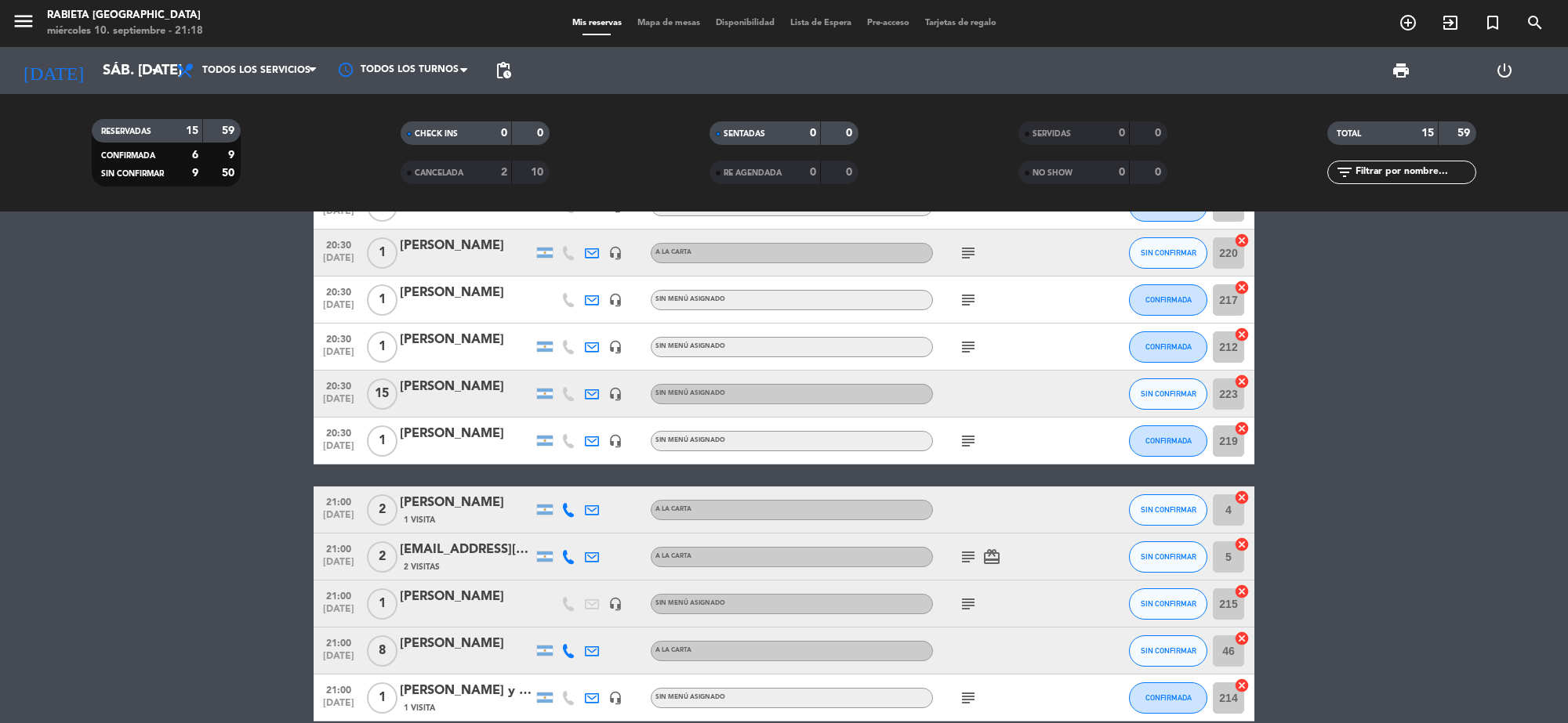
click at [474, 402] on div at bounding box center [467, 404] width 133 height 13
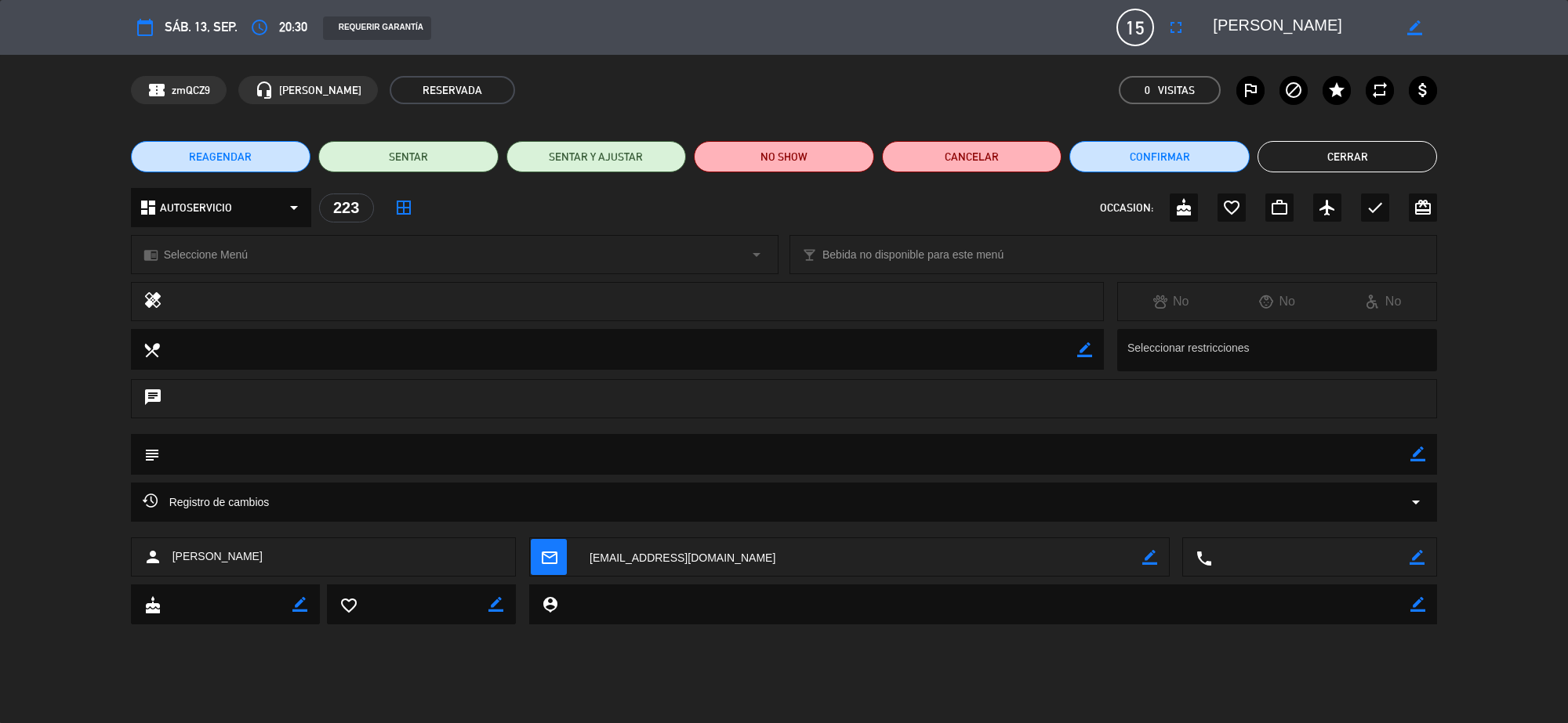
click at [1279, 160] on button "Cerrar" at bounding box center [1347, 156] width 180 height 32
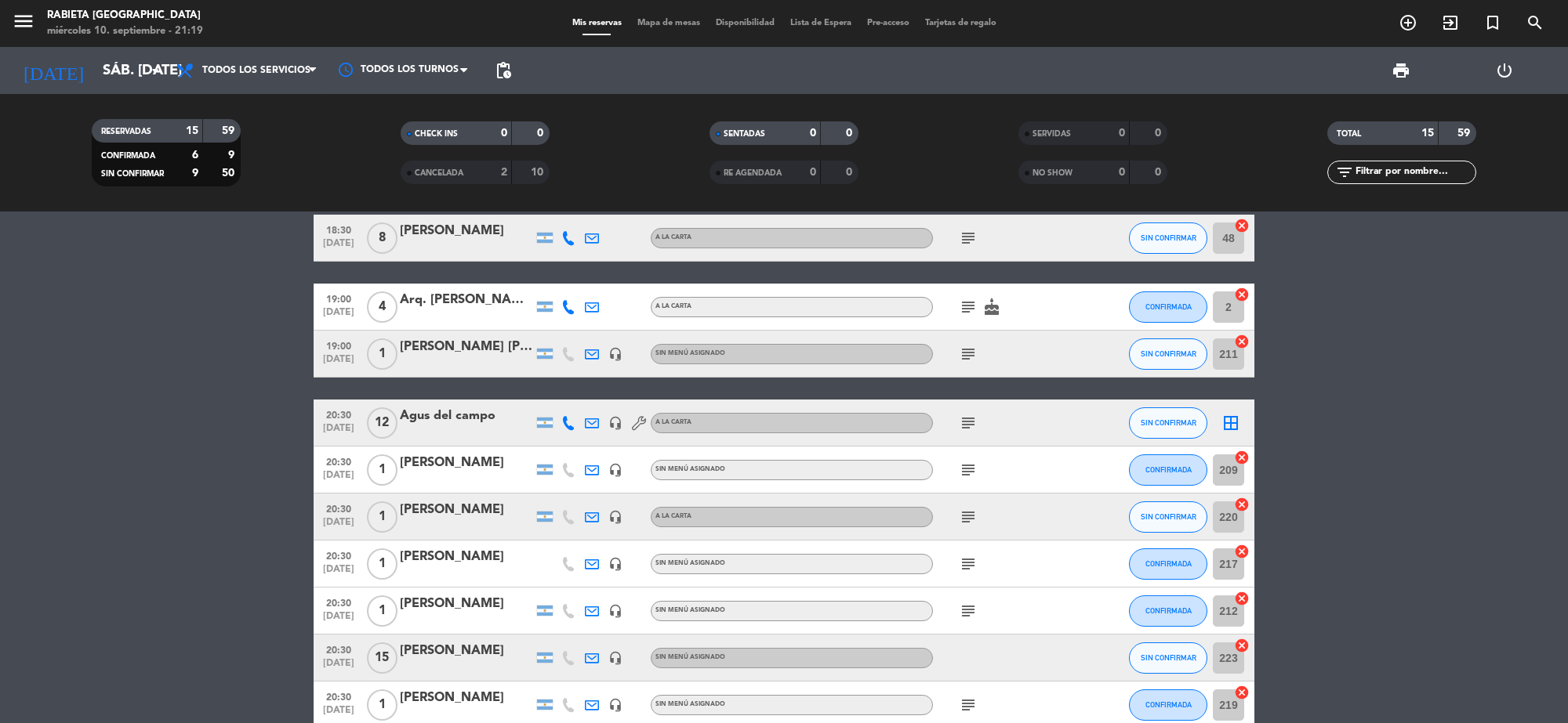
scroll to position [0, 0]
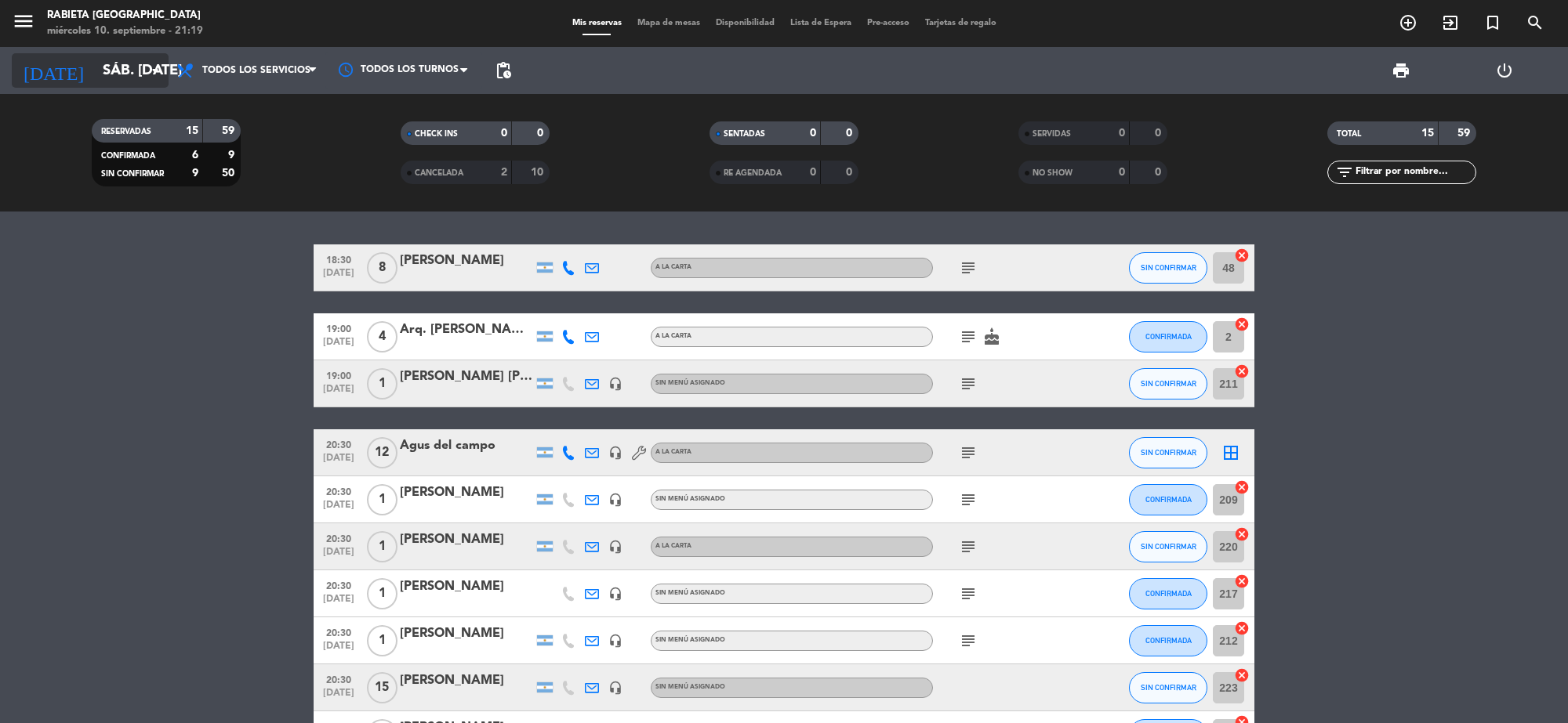
click at [111, 63] on input "sáb. [DATE]" at bounding box center [187, 70] width 185 height 33
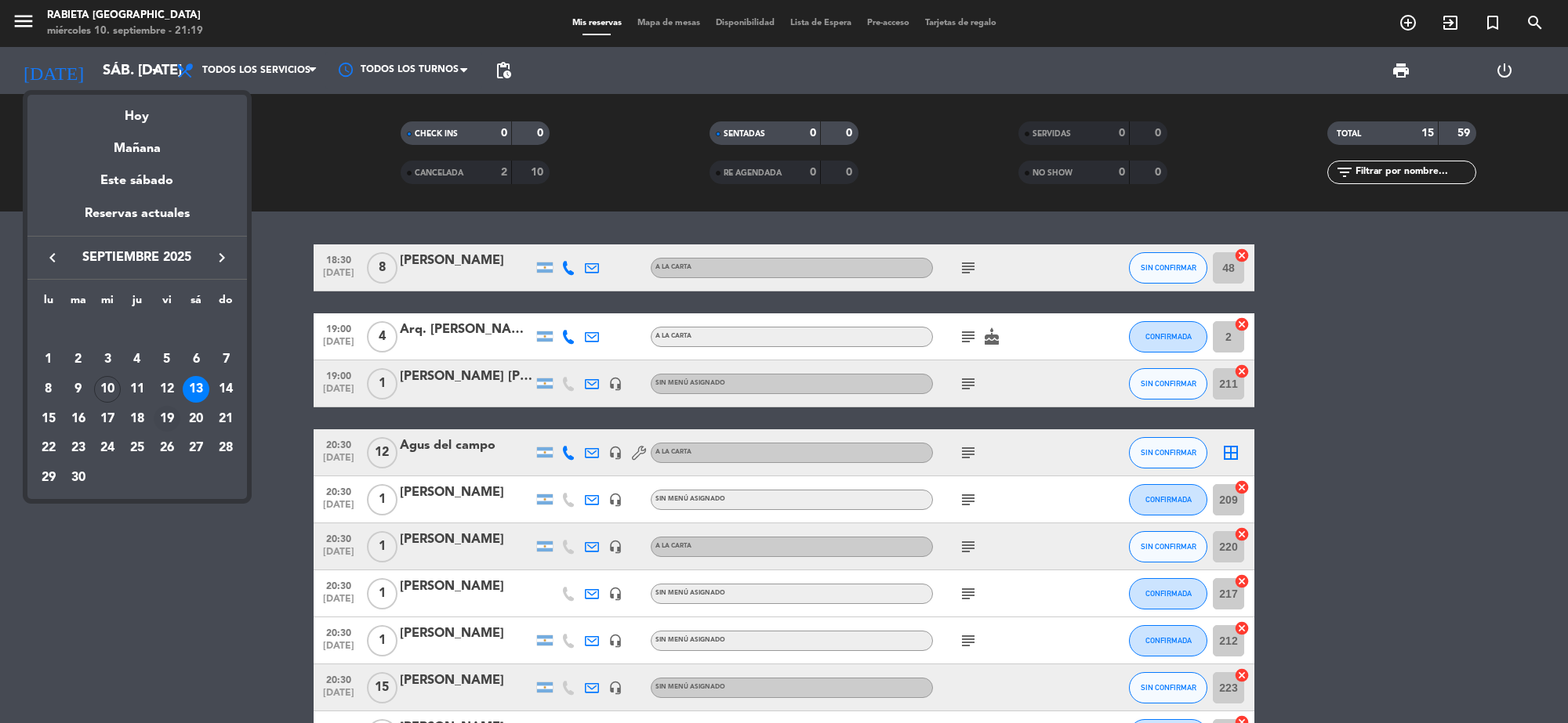
click at [174, 425] on div "19" at bounding box center [166, 419] width 26 height 26
type input "vie. [DATE]"
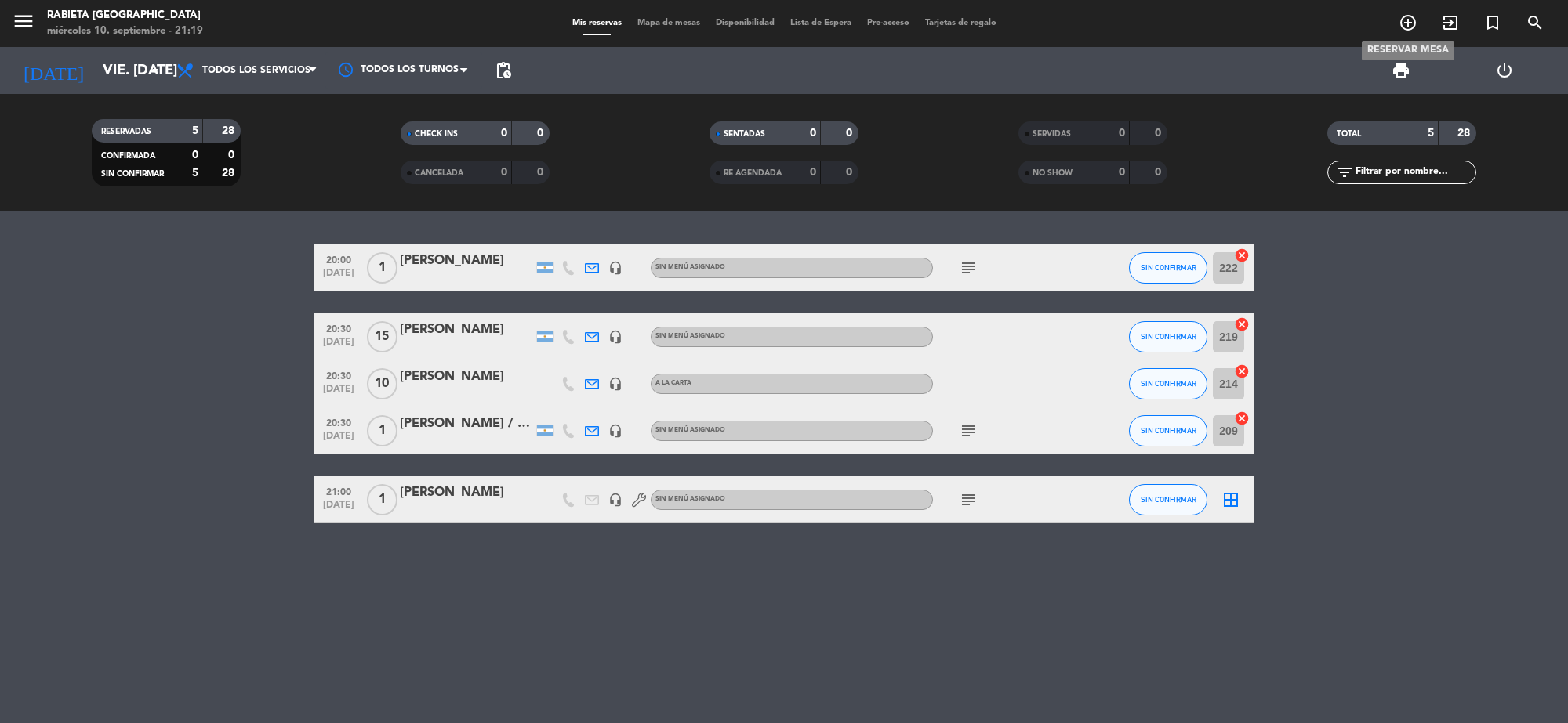
click at [1414, 30] on icon "add_circle_outline" at bounding box center [1408, 23] width 19 height 19
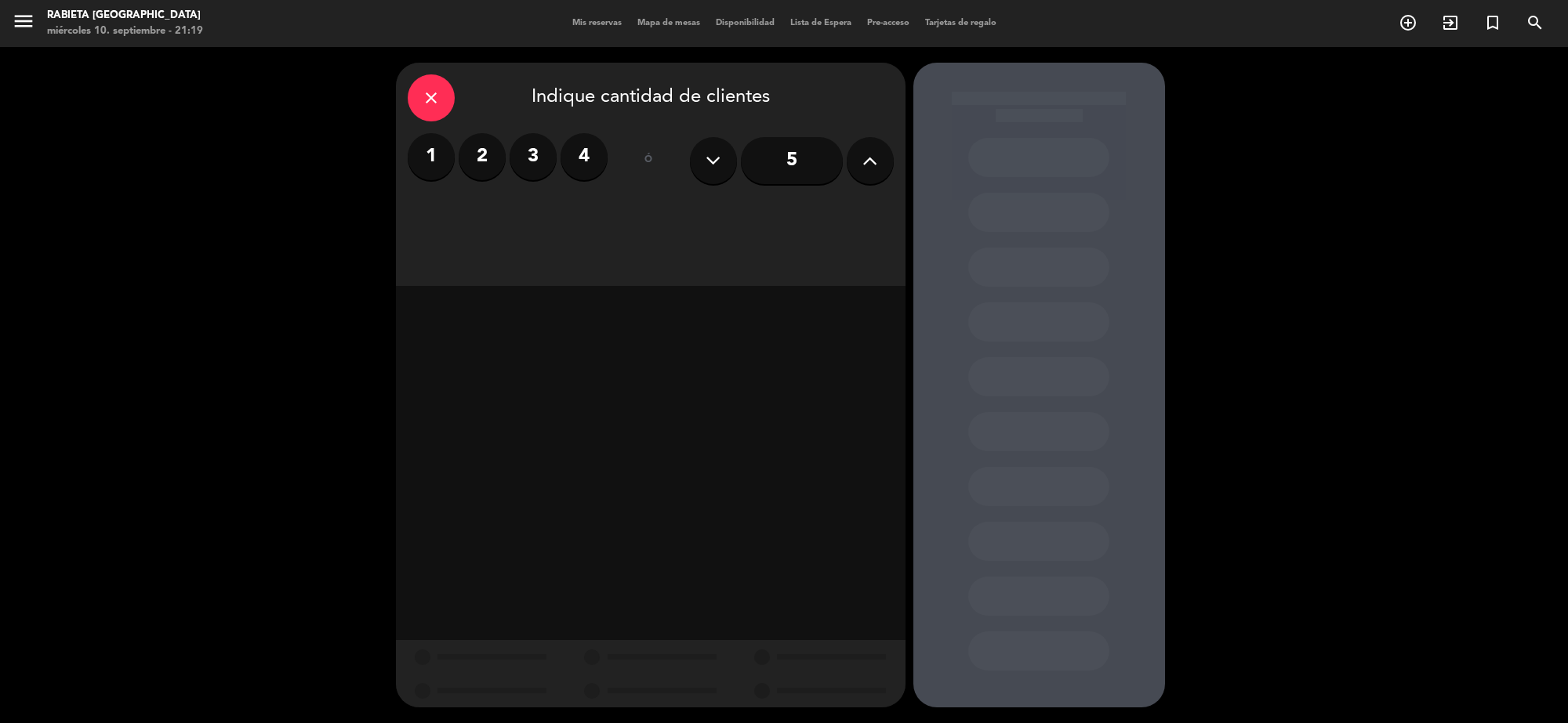
click at [421, 101] on icon "close" at bounding box center [431, 98] width 19 height 19
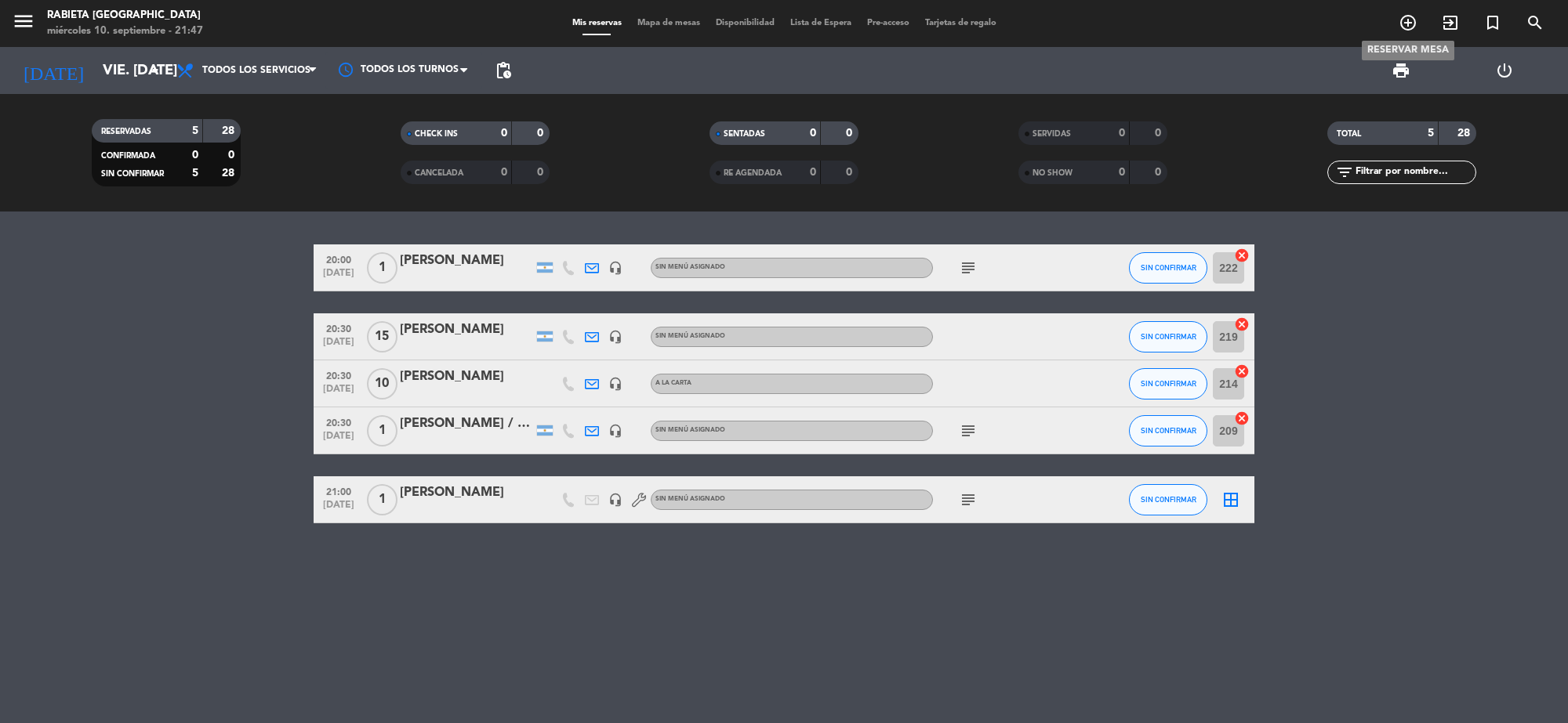
click at [1403, 20] on icon "add_circle_outline" at bounding box center [1408, 23] width 19 height 19
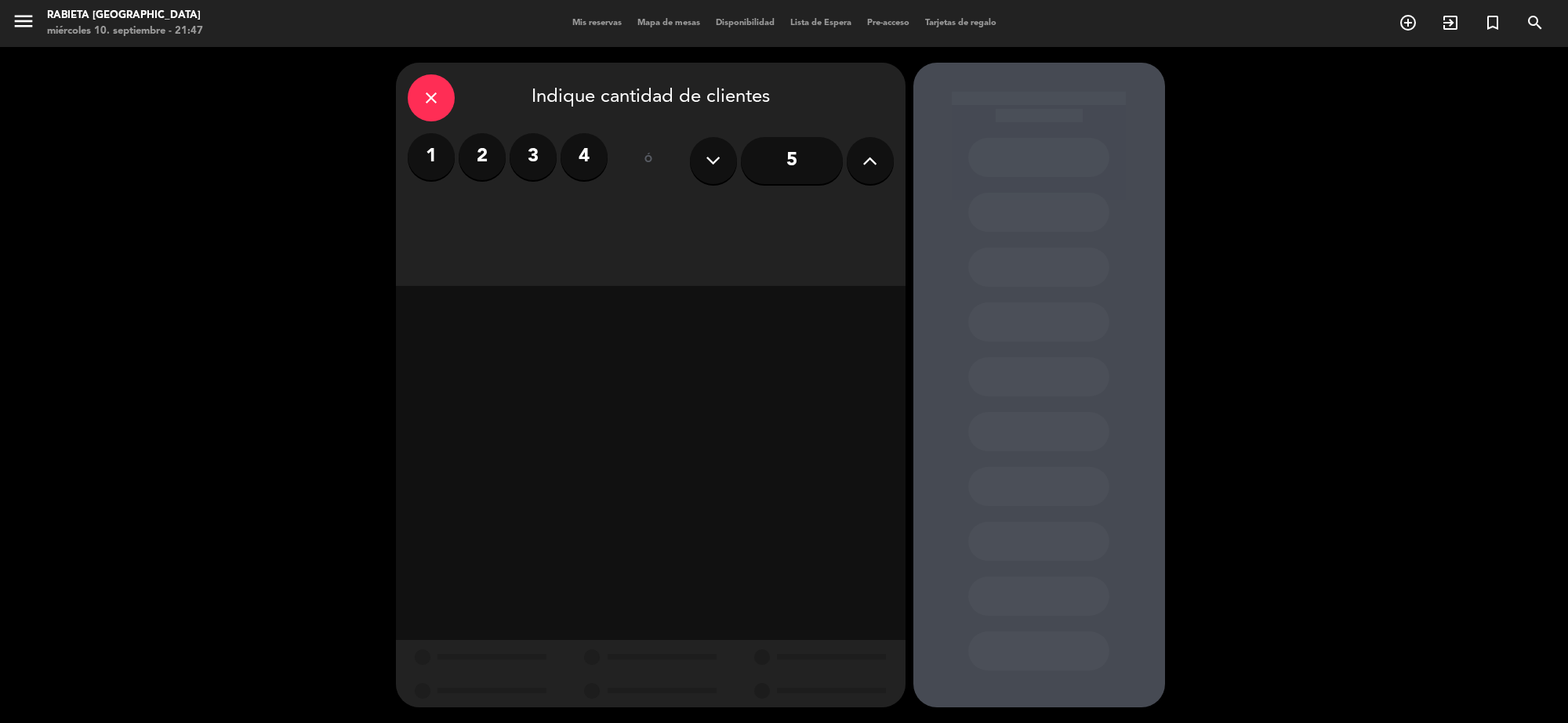
click at [874, 172] on button at bounding box center [869, 160] width 47 height 47
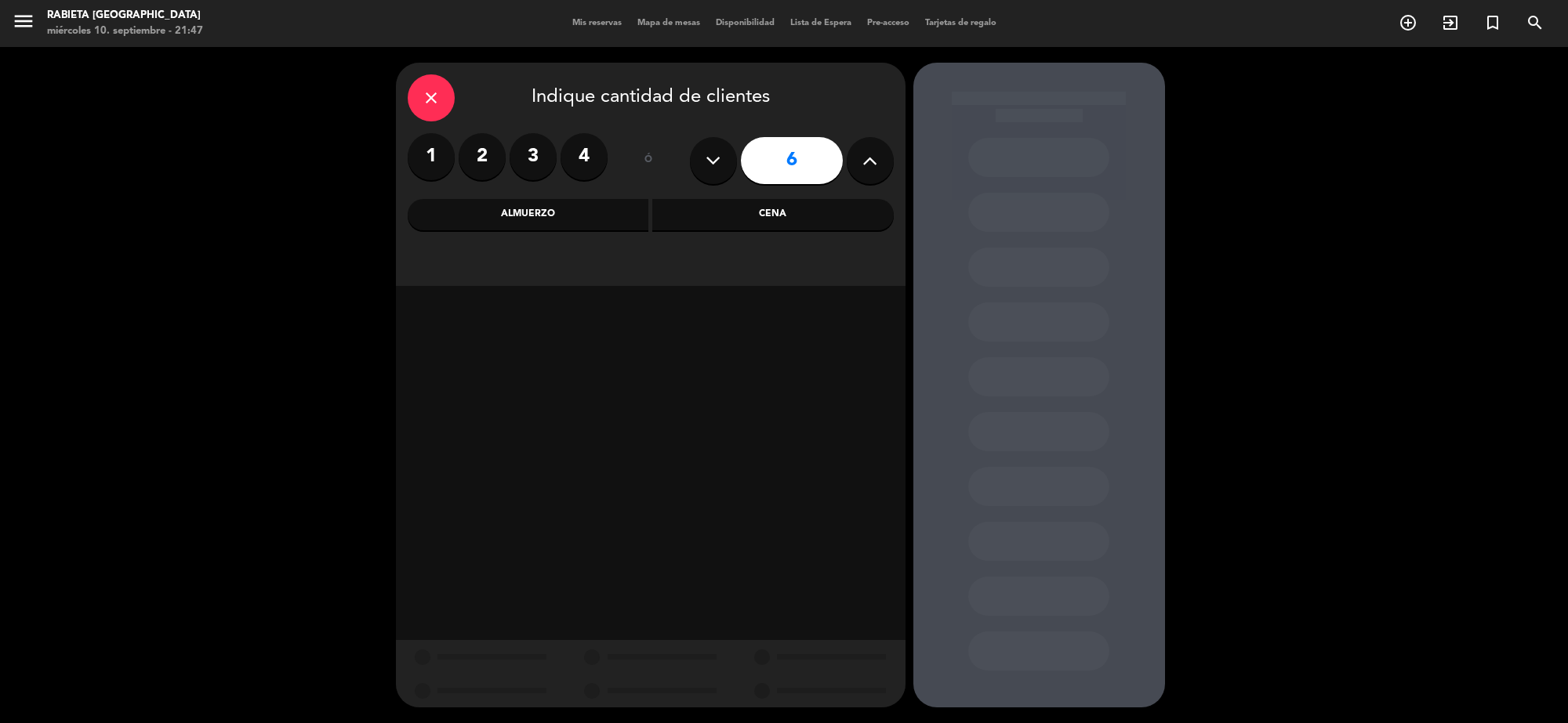
click at [874, 172] on button at bounding box center [869, 160] width 47 height 47
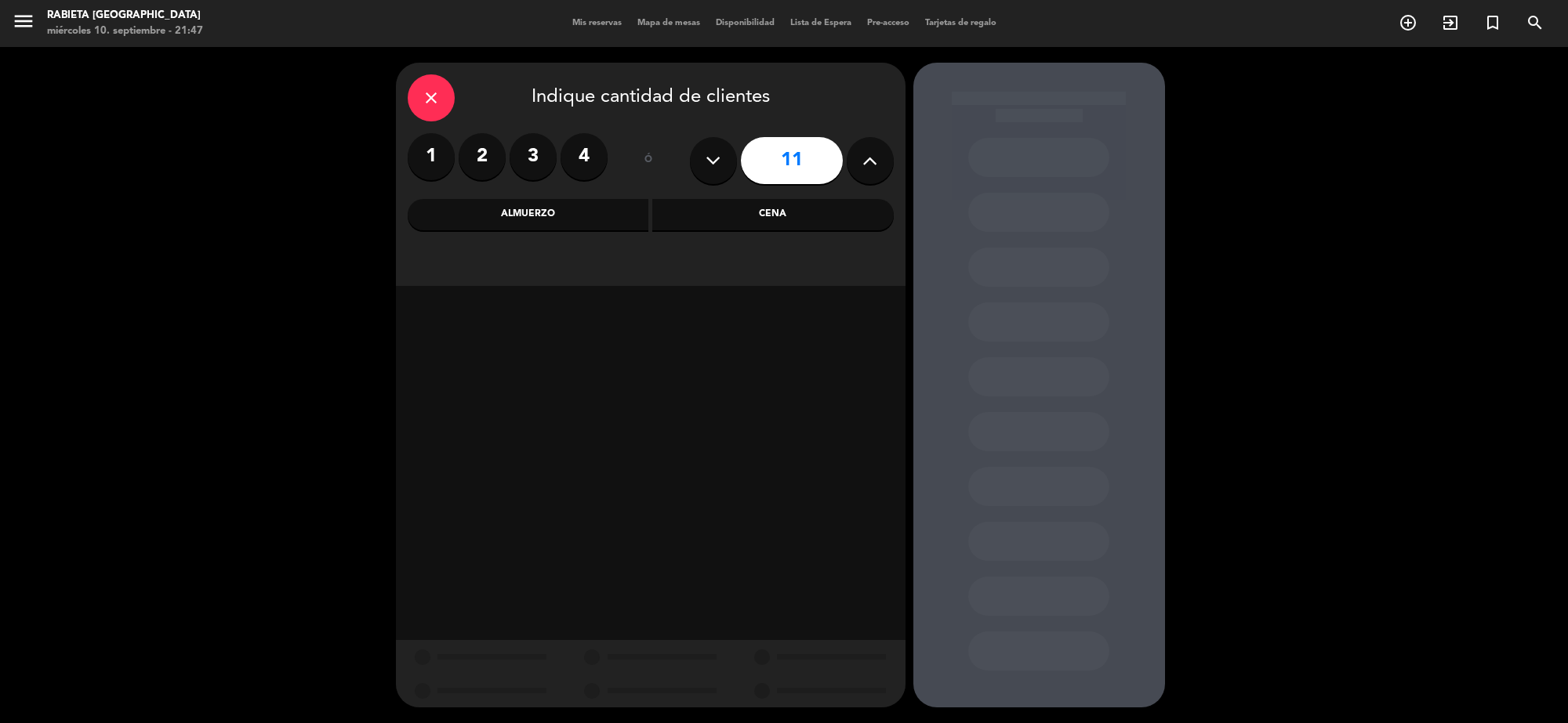
click at [874, 172] on button at bounding box center [869, 160] width 47 height 47
type input "15"
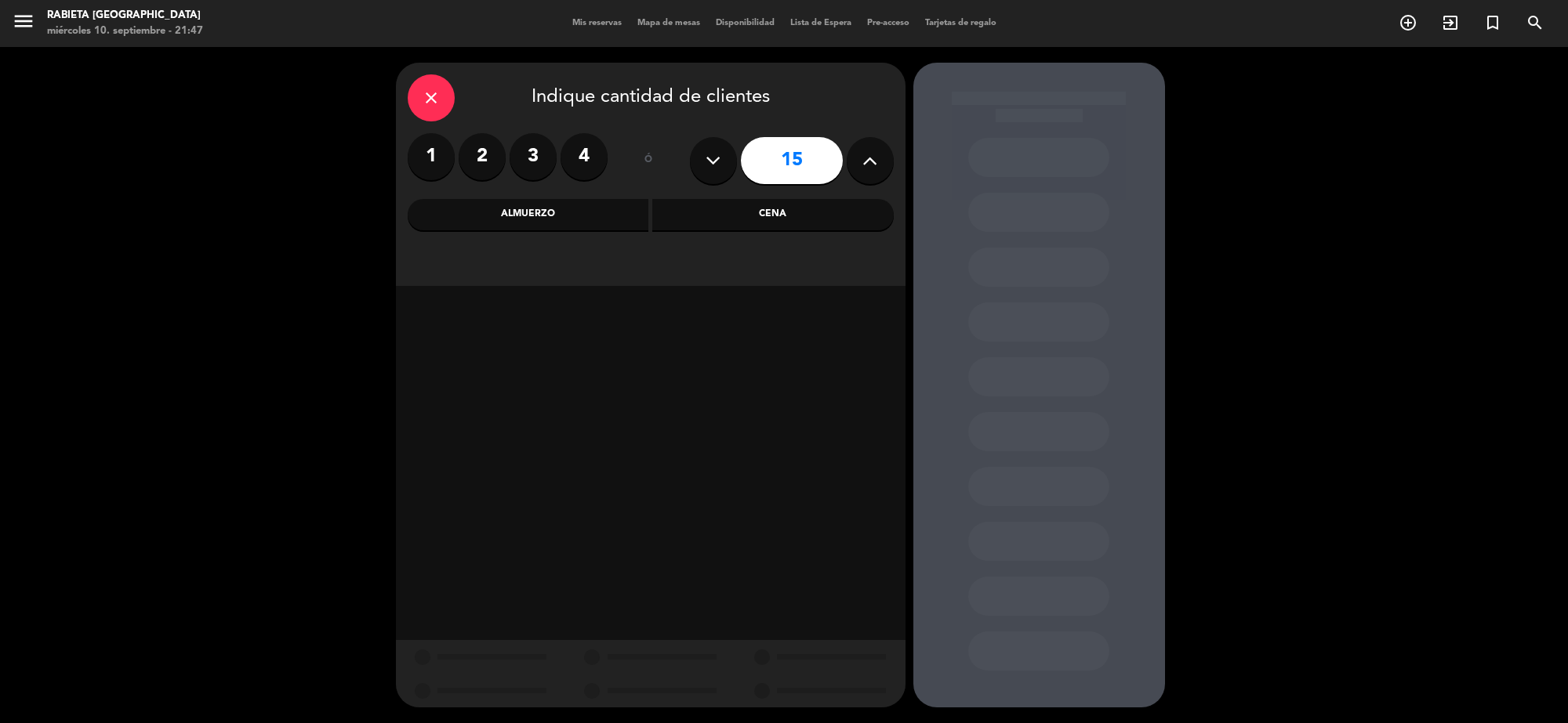
click at [590, 223] on div "Almuerzo" at bounding box center [528, 214] width 241 height 32
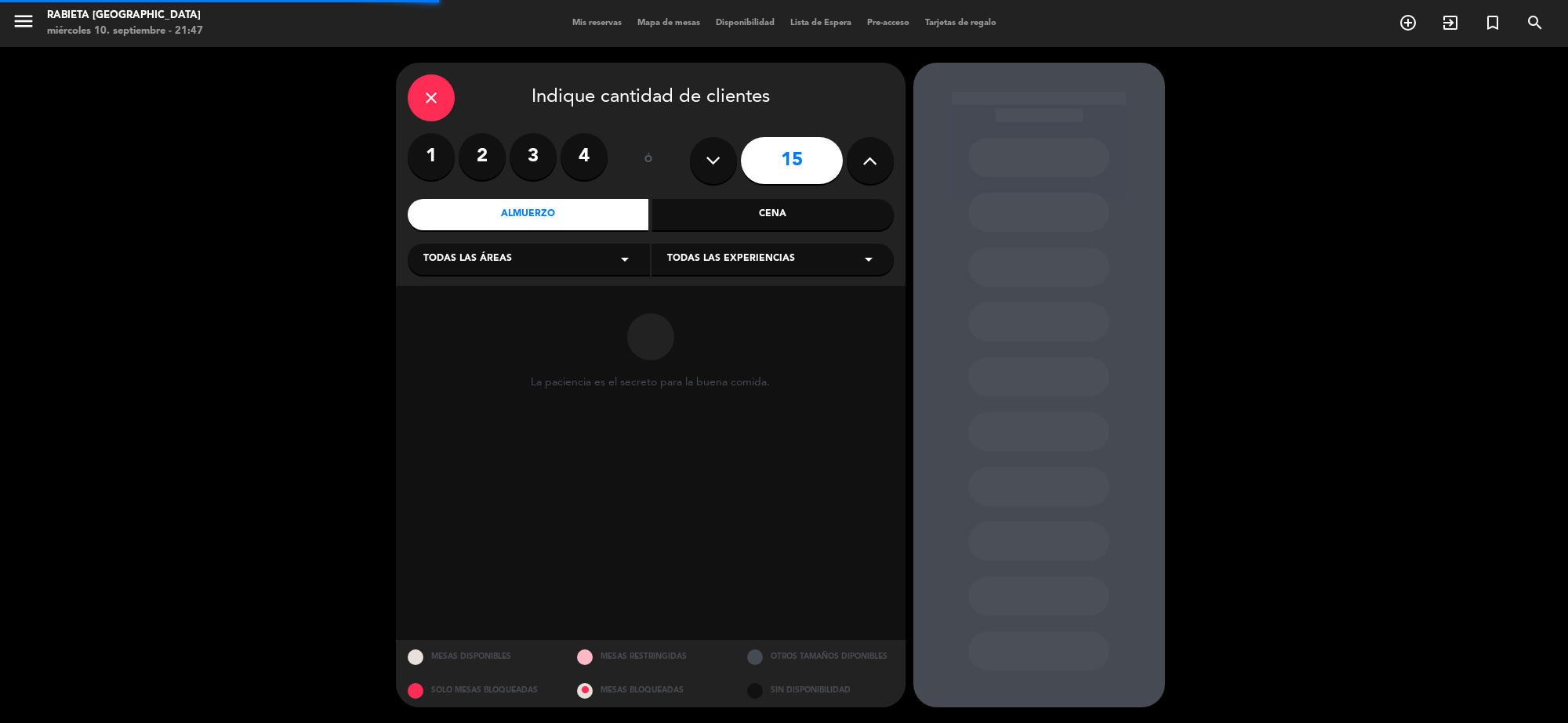
click at [731, 216] on div "Cena" at bounding box center [772, 214] width 241 height 32
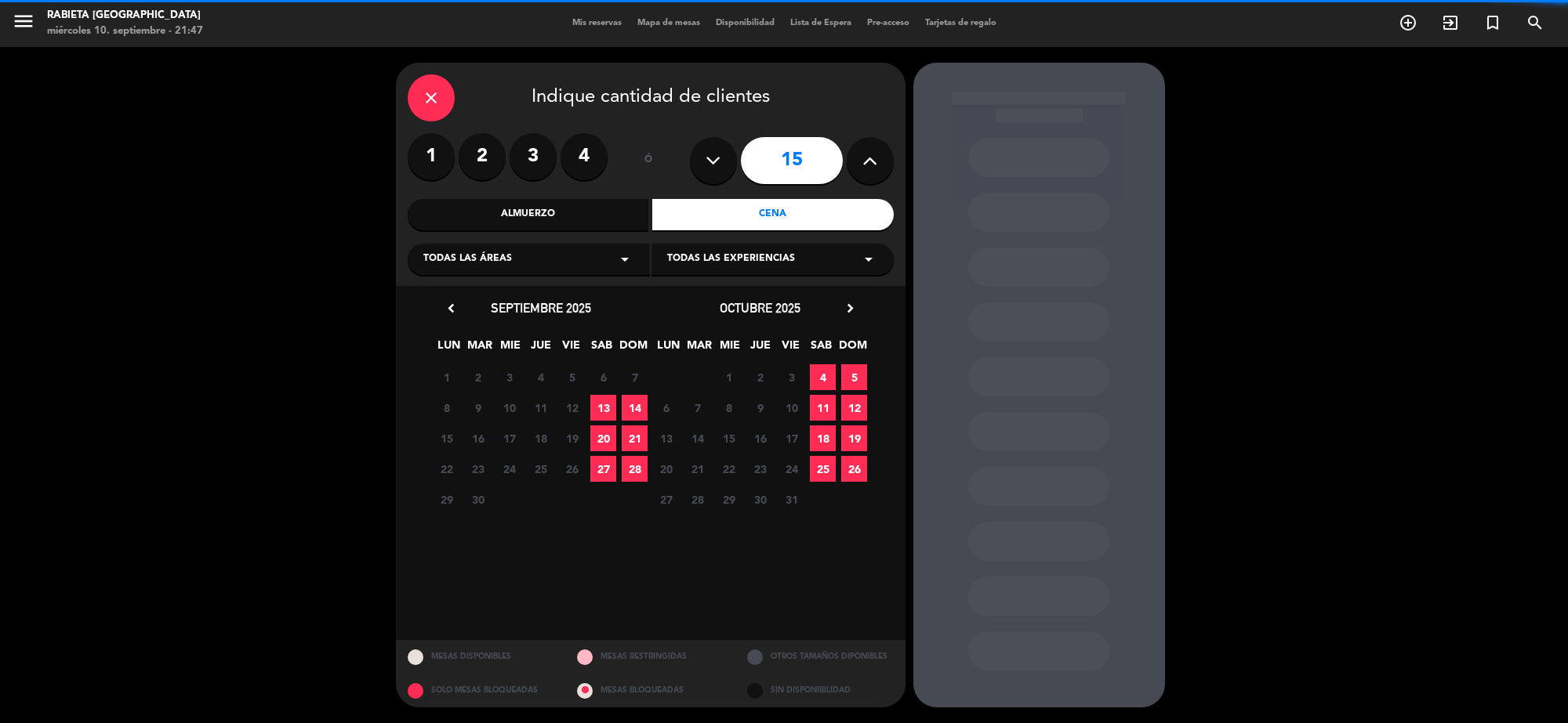
click at [549, 263] on div "Todas las áreas arrow_drop_down" at bounding box center [529, 259] width 242 height 32
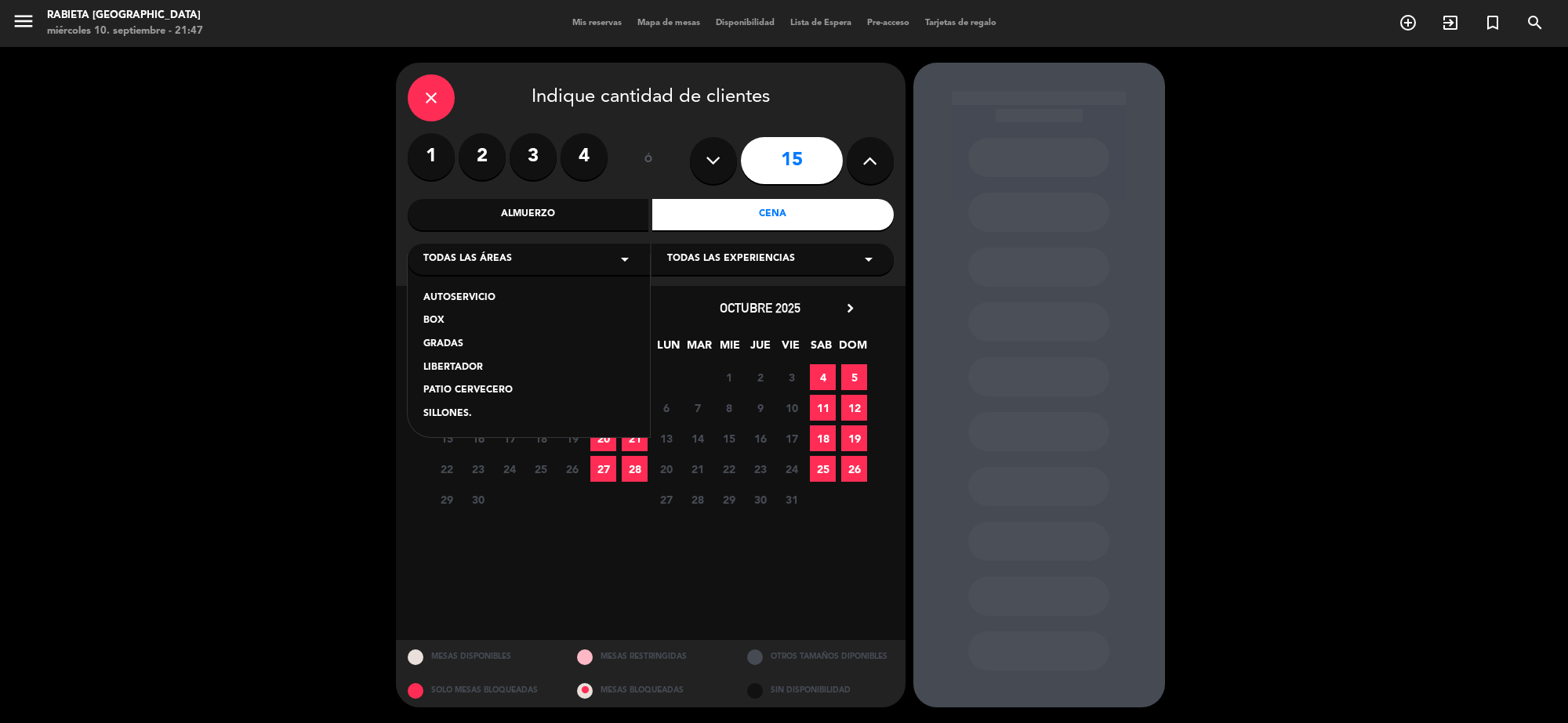
click at [486, 311] on div "AUTOSERVICIO BOX GRADAS LIBERTADOR PATIO CERVECERO SILLONES." at bounding box center [529, 346] width 242 height 182
click at [486, 302] on div "AUTOSERVICIO" at bounding box center [528, 298] width 211 height 15
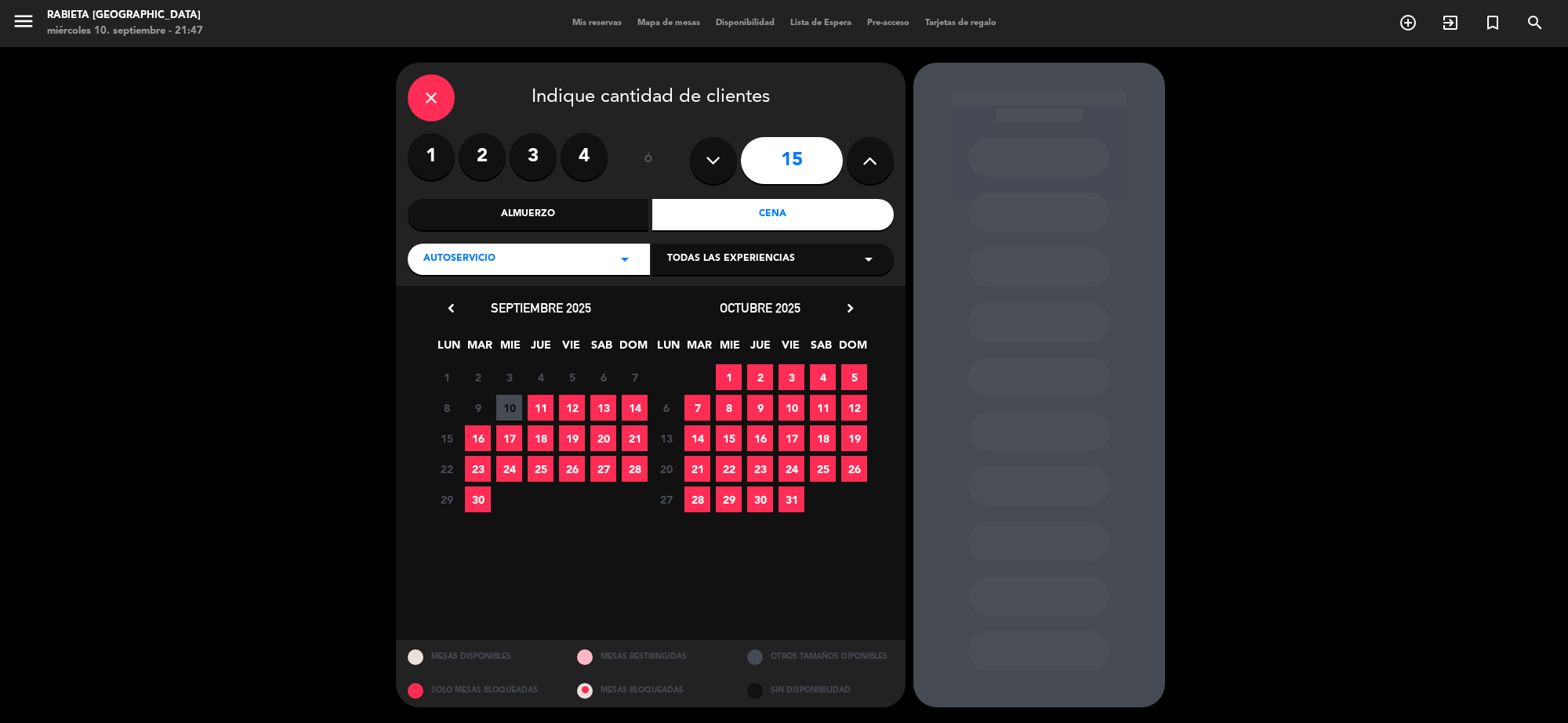
click at [581, 447] on span "19" at bounding box center [572, 438] width 26 height 26
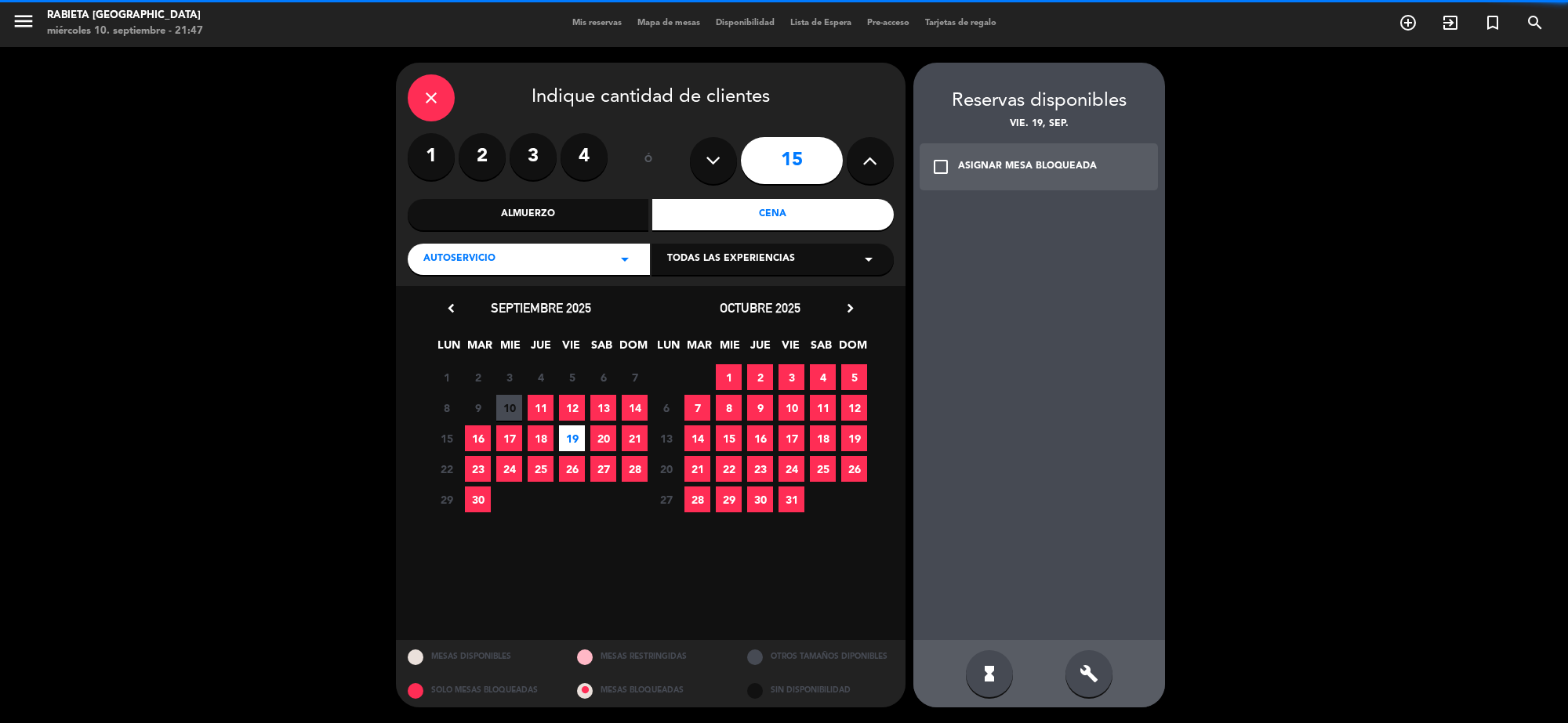
click at [997, 160] on div "ASIGNAR MESA BLOQUEADA" at bounding box center [1027, 167] width 139 height 15
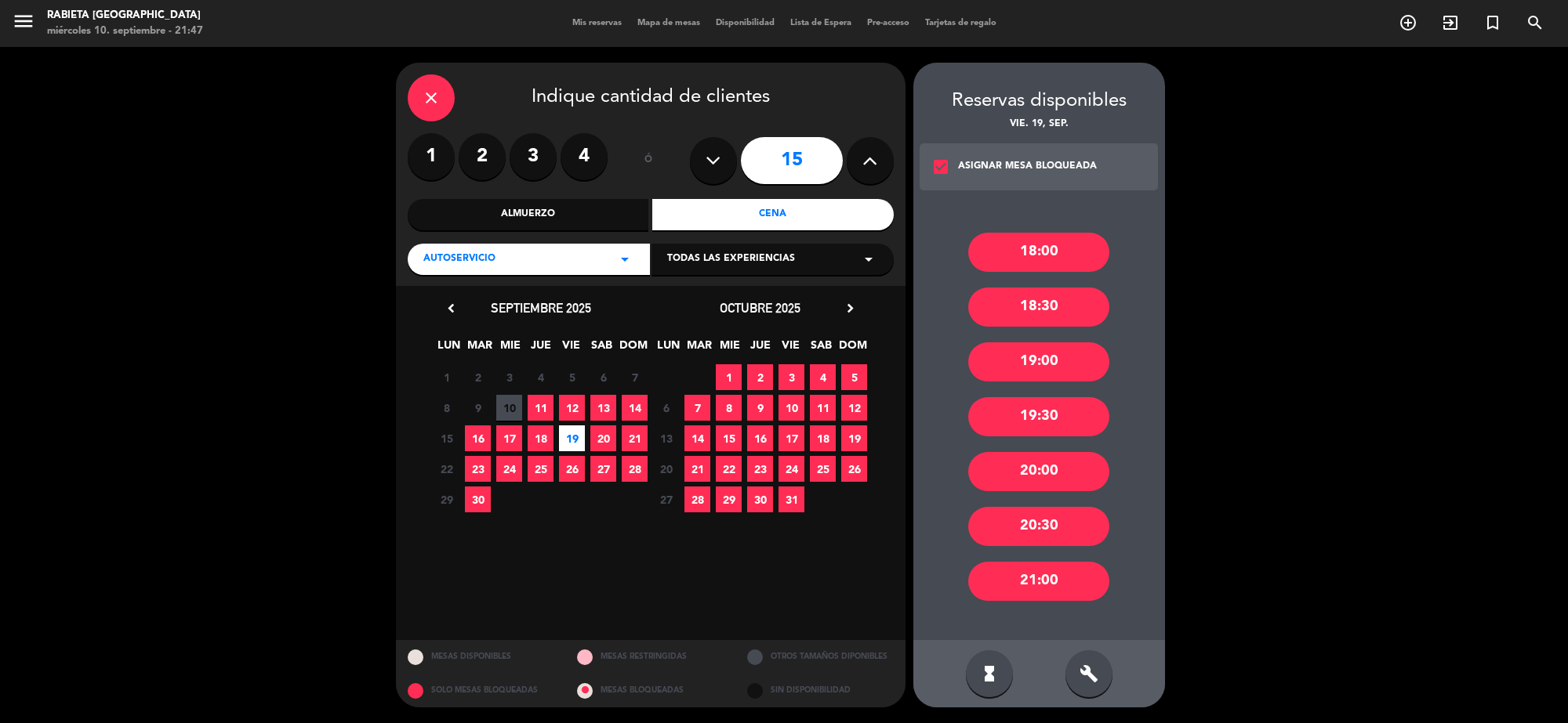
click at [1060, 513] on div "20:30" at bounding box center [1038, 526] width 141 height 39
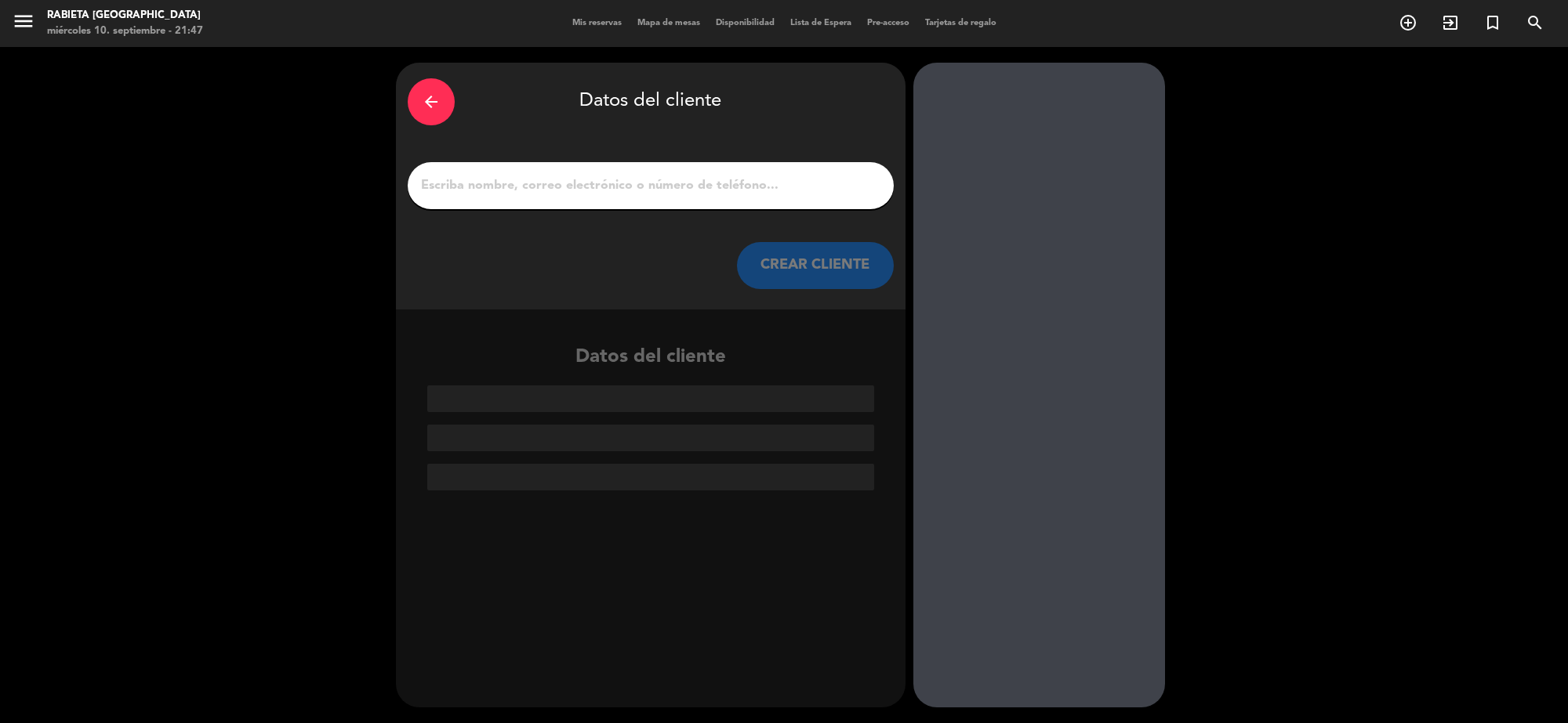
click at [642, 188] on input "1" at bounding box center [651, 186] width 462 height 22
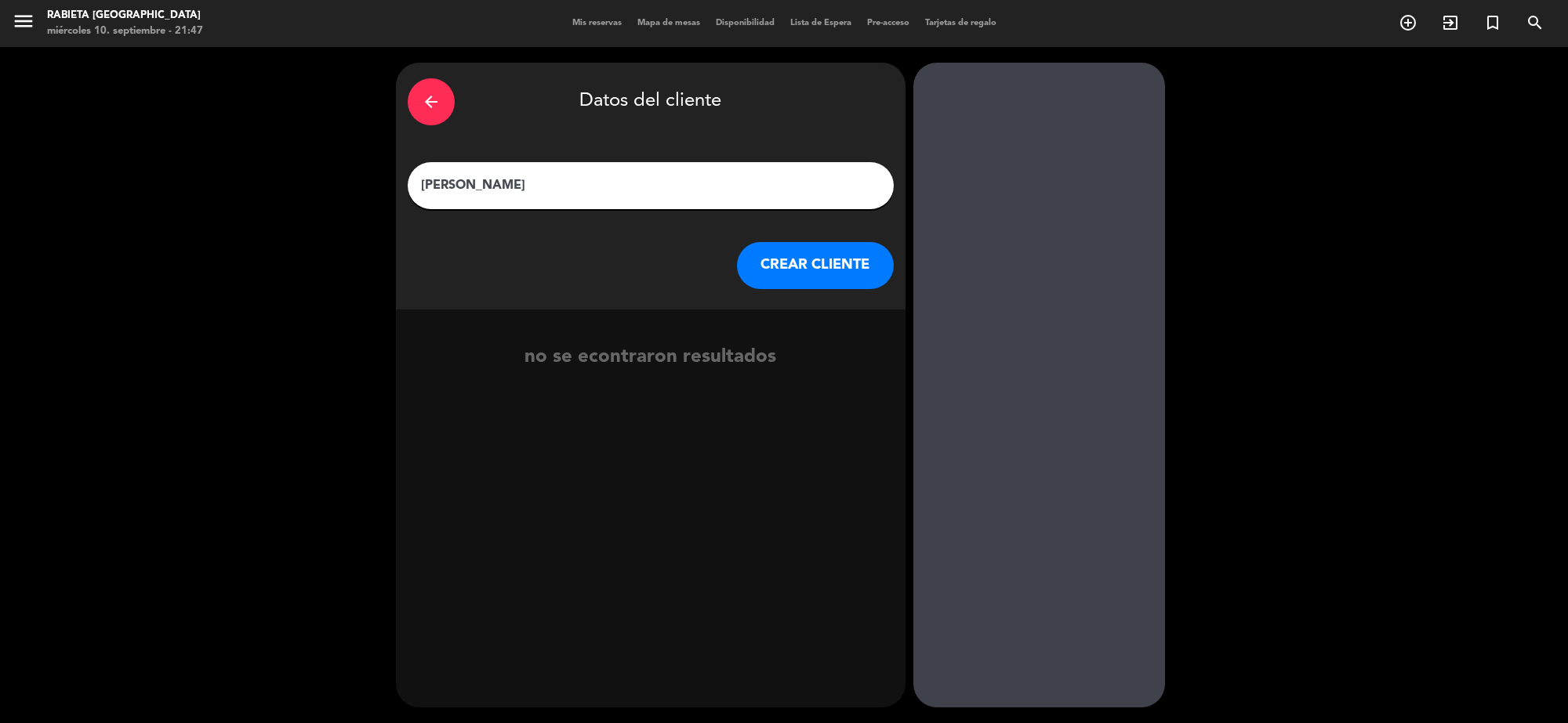
type input "[PERSON_NAME]"
click at [792, 264] on button "CREAR CLIENTE" at bounding box center [816, 265] width 157 height 47
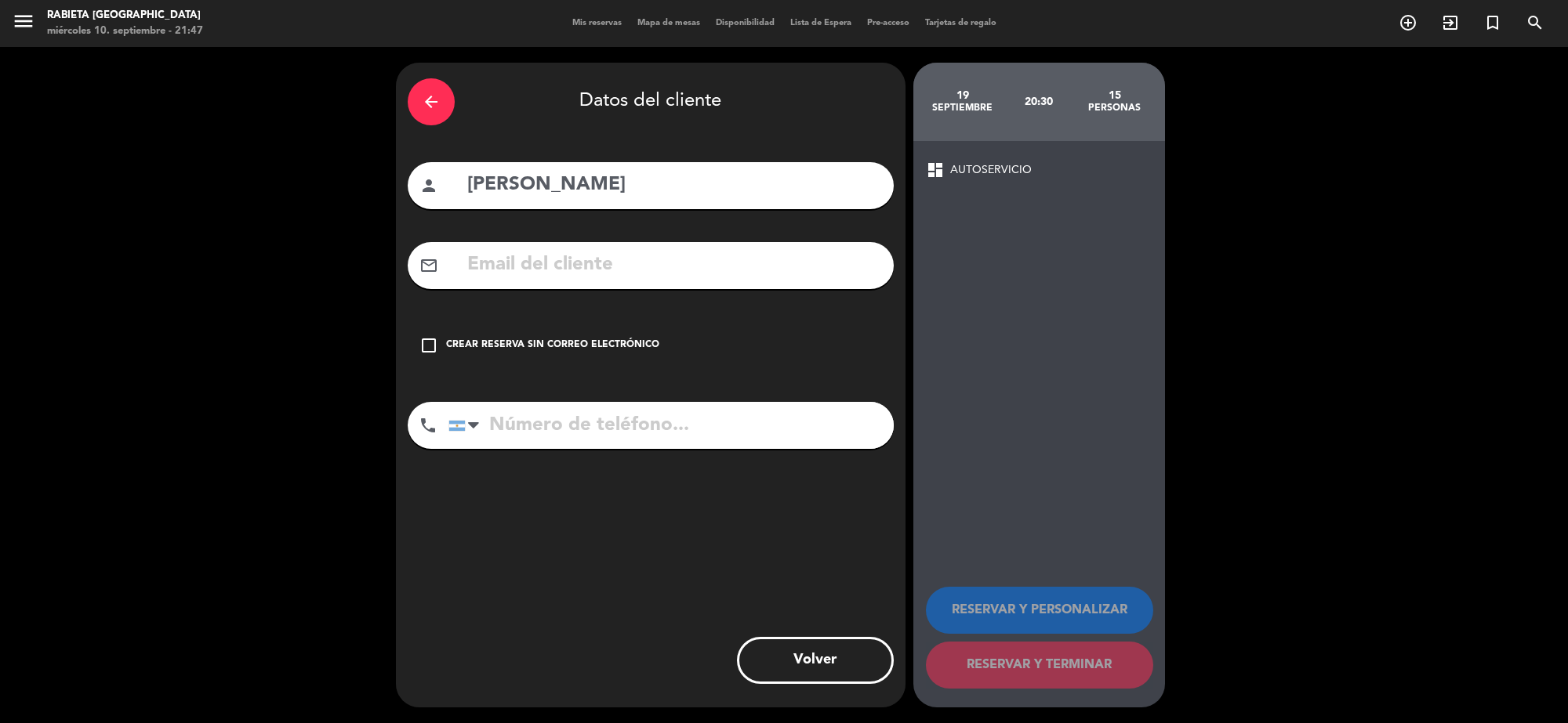
click at [739, 260] on input "text" at bounding box center [674, 265] width 416 height 32
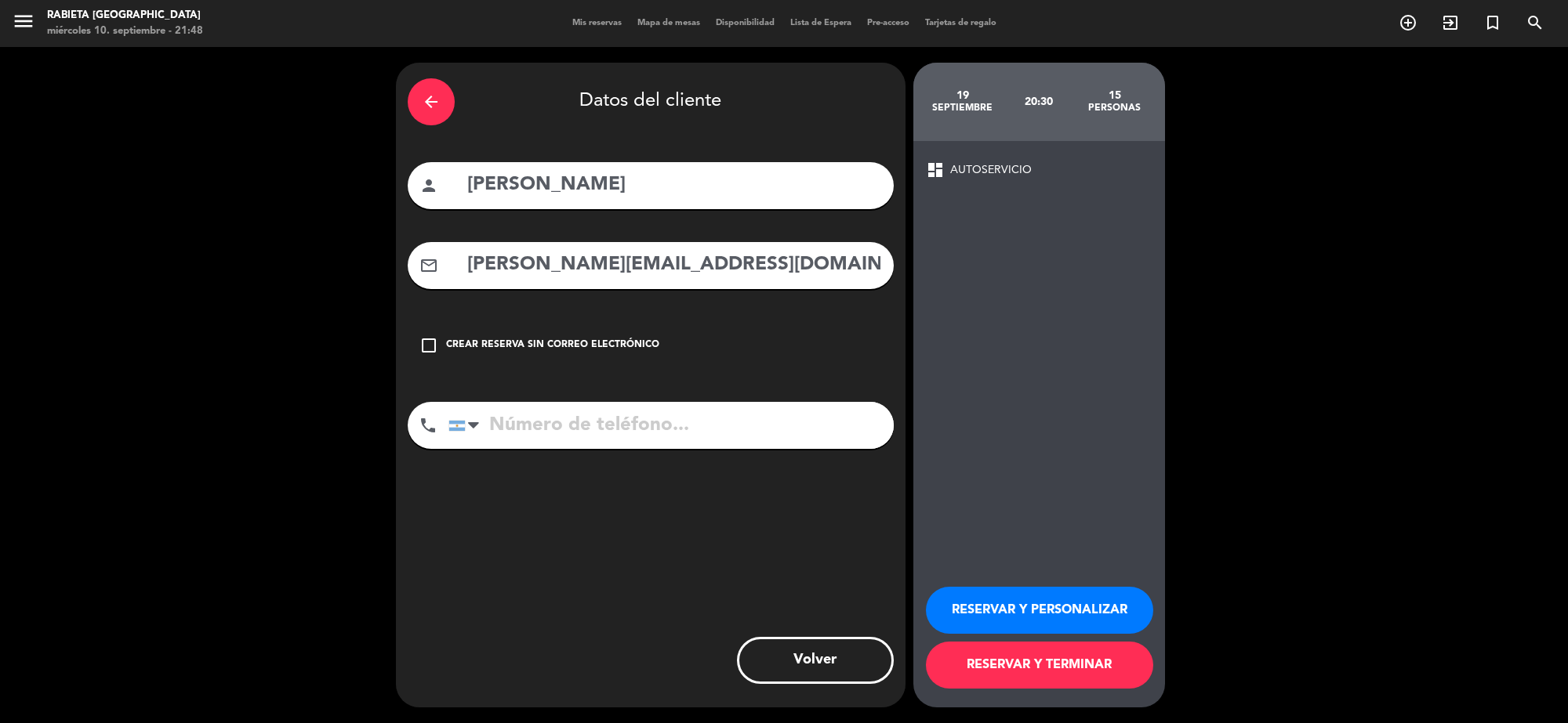
type input "[PERSON_NAME][EMAIL_ADDRESS][DOMAIN_NAME]"
drag, startPoint x: 977, startPoint y: 593, endPoint x: 956, endPoint y: 561, distance: 38.3
click at [972, 588] on button "RESERVAR Y PERSONALIZAR" at bounding box center [1039, 610] width 227 height 47
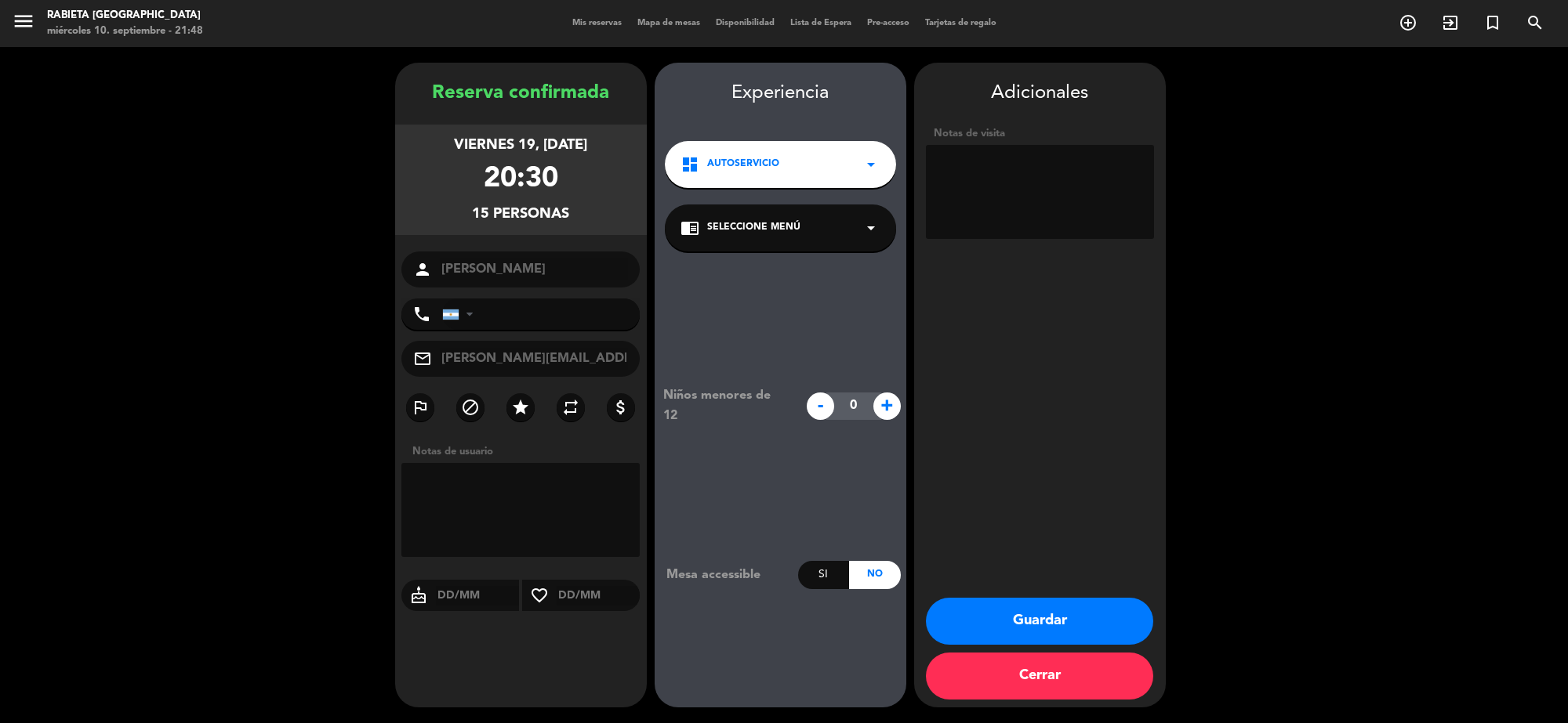
click at [1013, 622] on button "Guardar" at bounding box center [1039, 621] width 227 height 47
